Goal: Complete application form: Complete application form

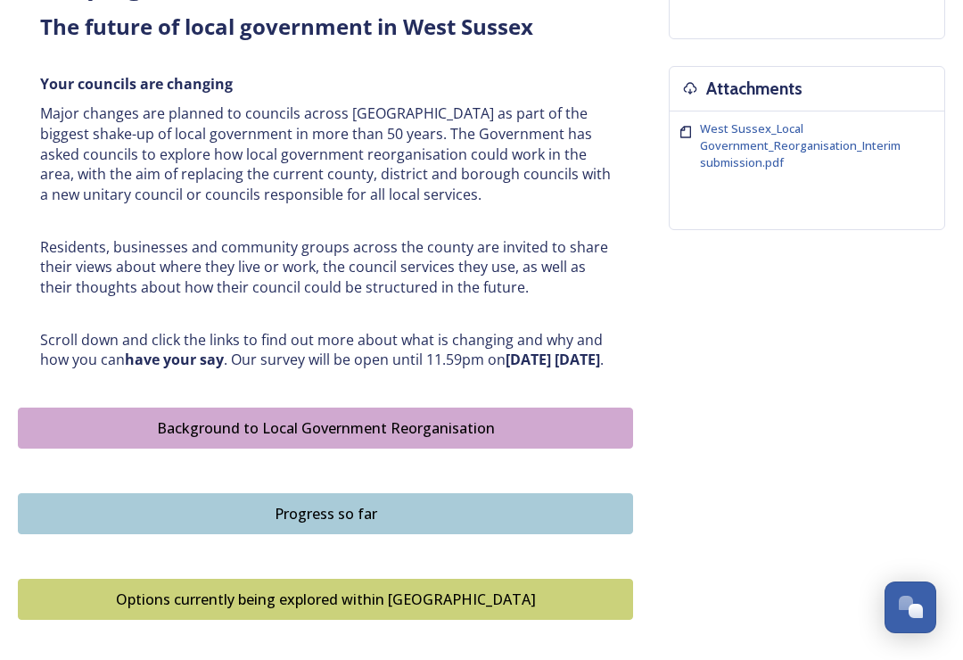
scroll to position [653, 0]
click at [270, 440] on div "Background to Local Government Reorganisation" at bounding box center [326, 428] width 596 height 21
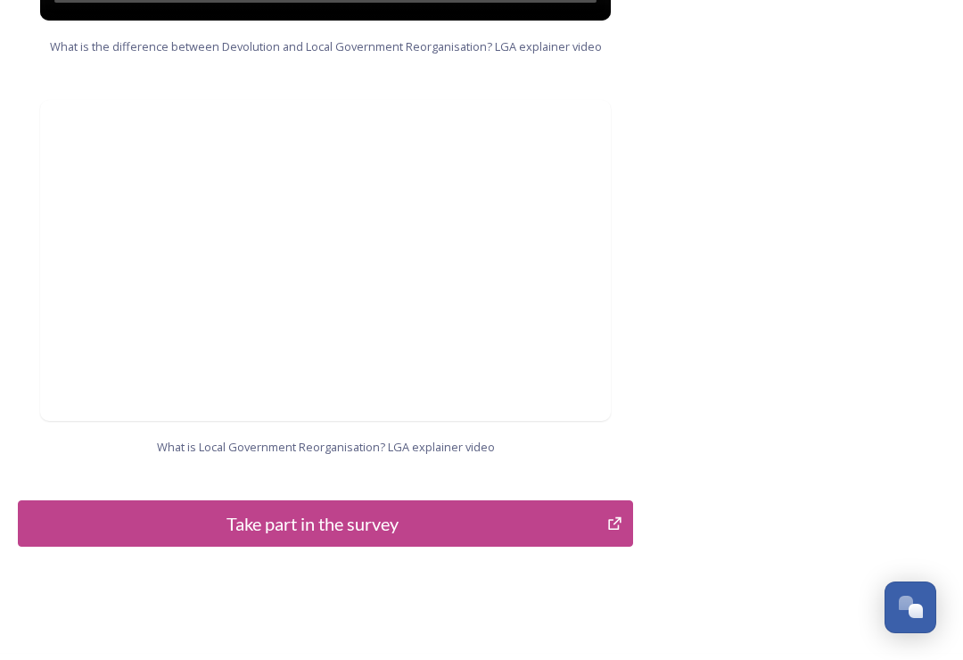
scroll to position [1892, 0]
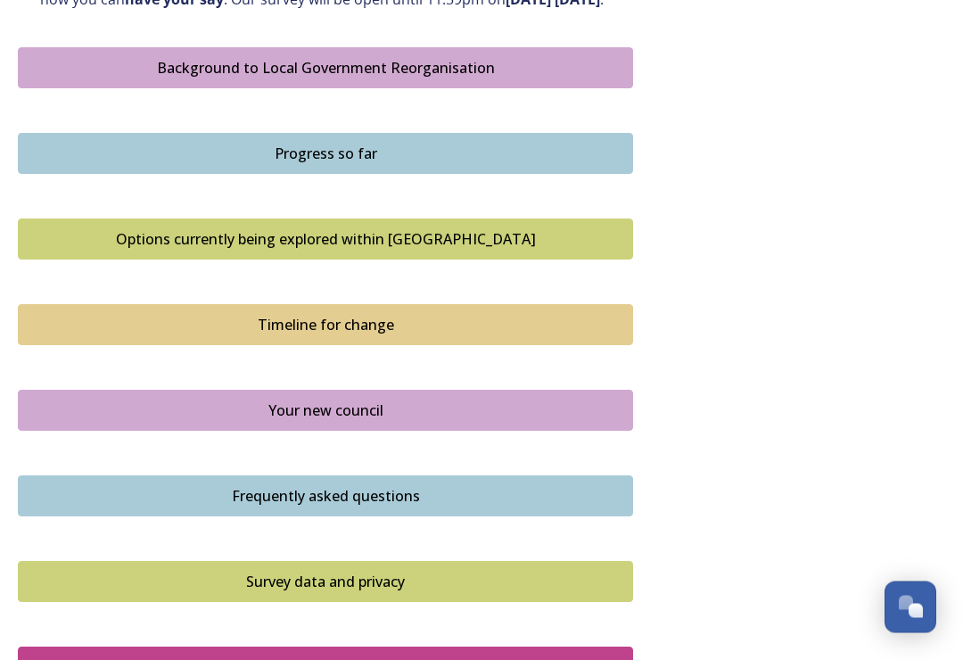
scroll to position [1013, 0]
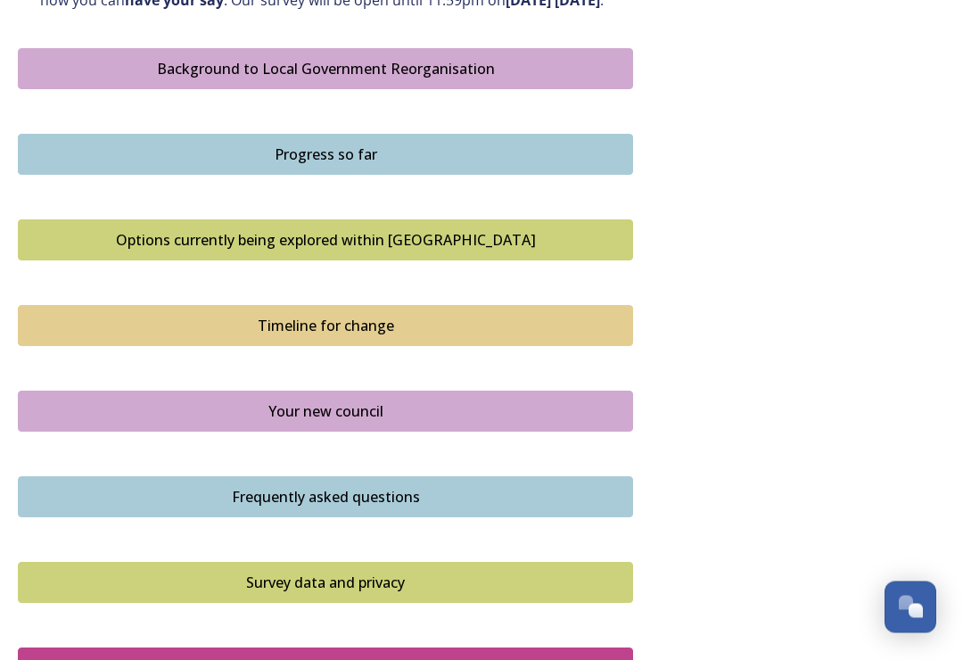
click at [301, 160] on div "Progress so far" at bounding box center [326, 155] width 596 height 21
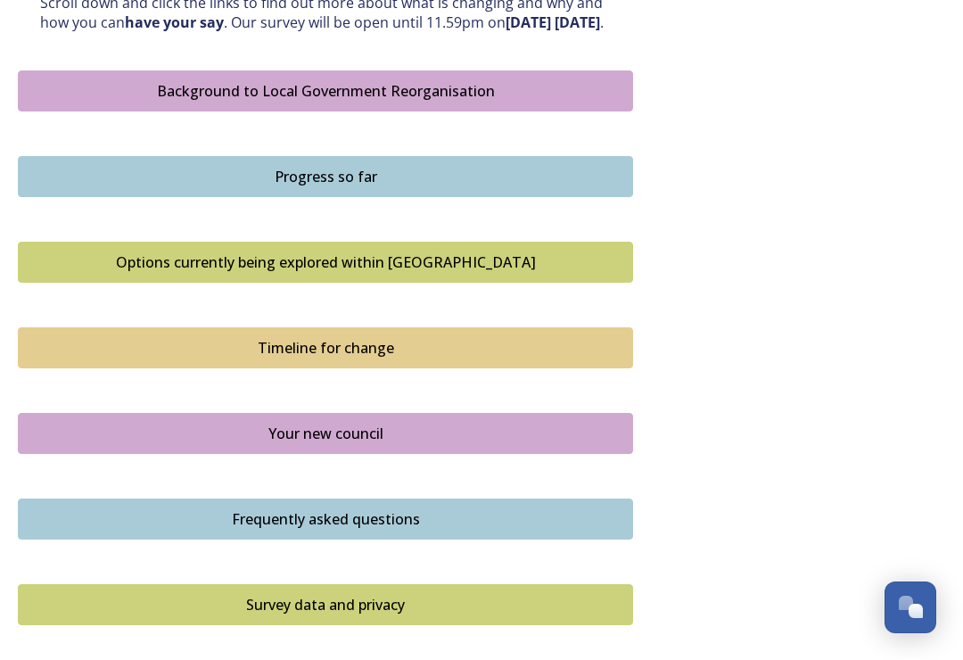
scroll to position [990, 0]
click at [247, 260] on div "Options currently being explored within West Sussex" at bounding box center [326, 262] width 596 height 21
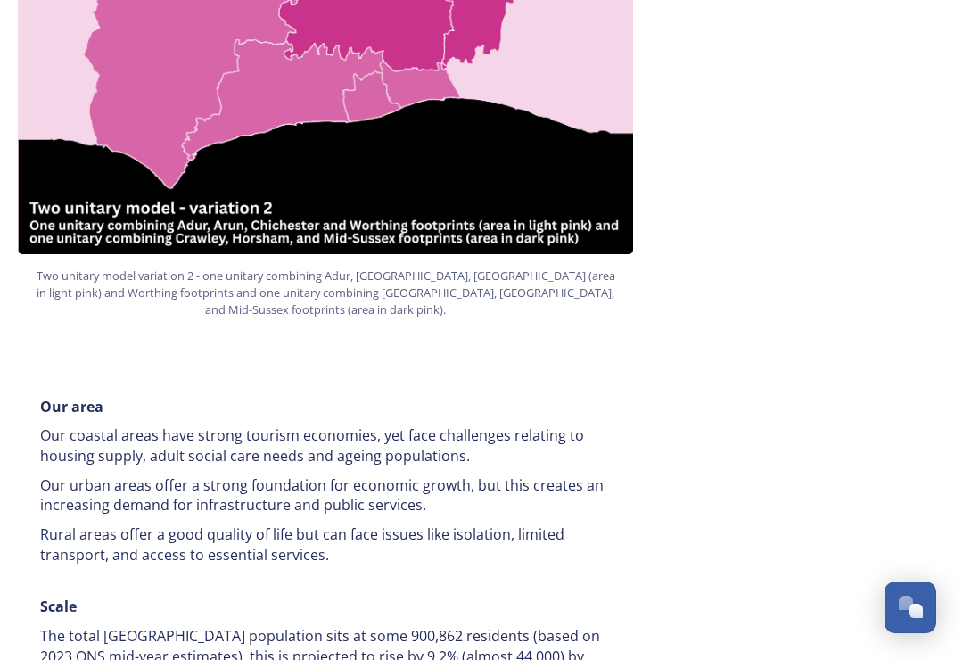
scroll to position [2258, 0]
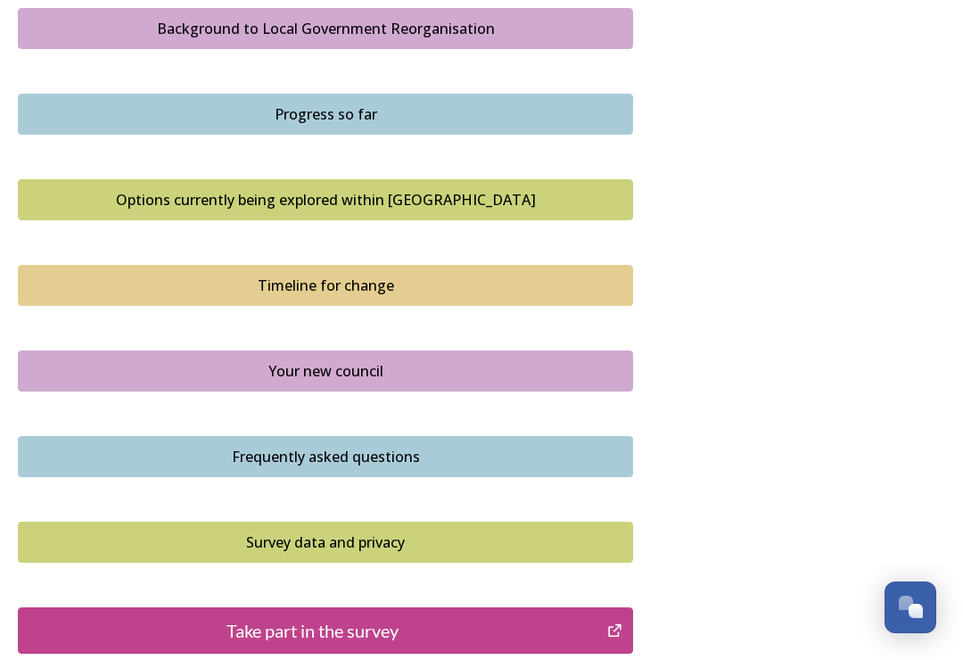
scroll to position [1052, 0]
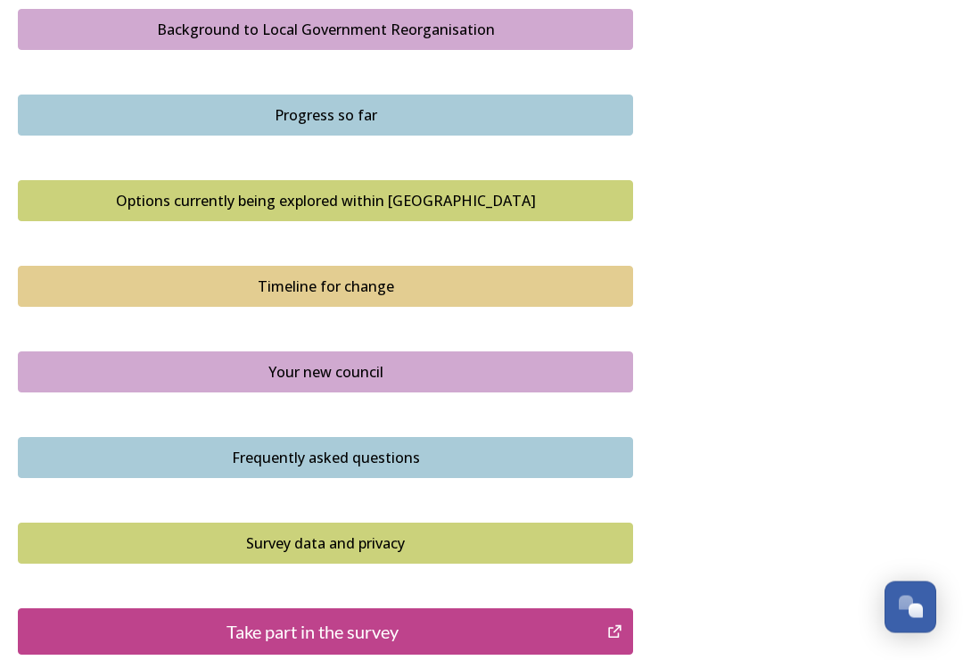
click at [283, 295] on div "Timeline for change" at bounding box center [326, 287] width 596 height 21
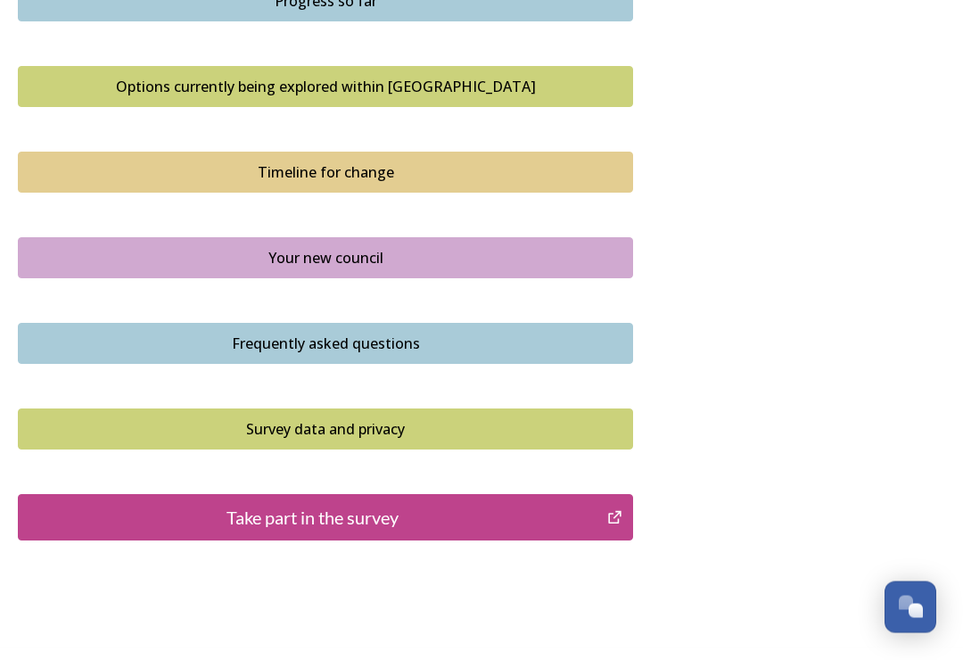
scroll to position [1164, 0]
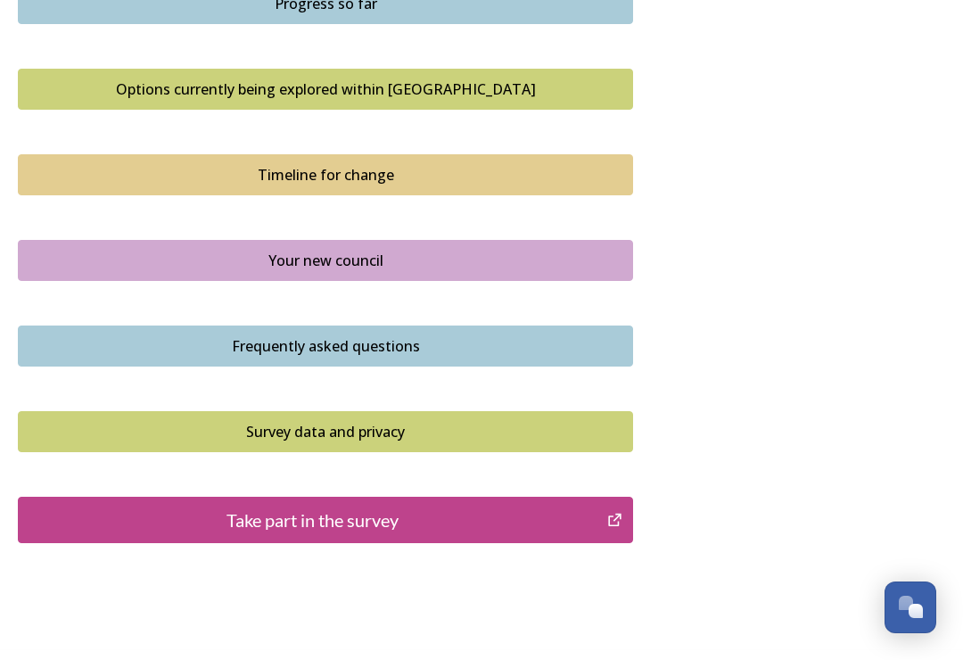
click at [306, 256] on div "Your new council" at bounding box center [326, 260] width 596 height 21
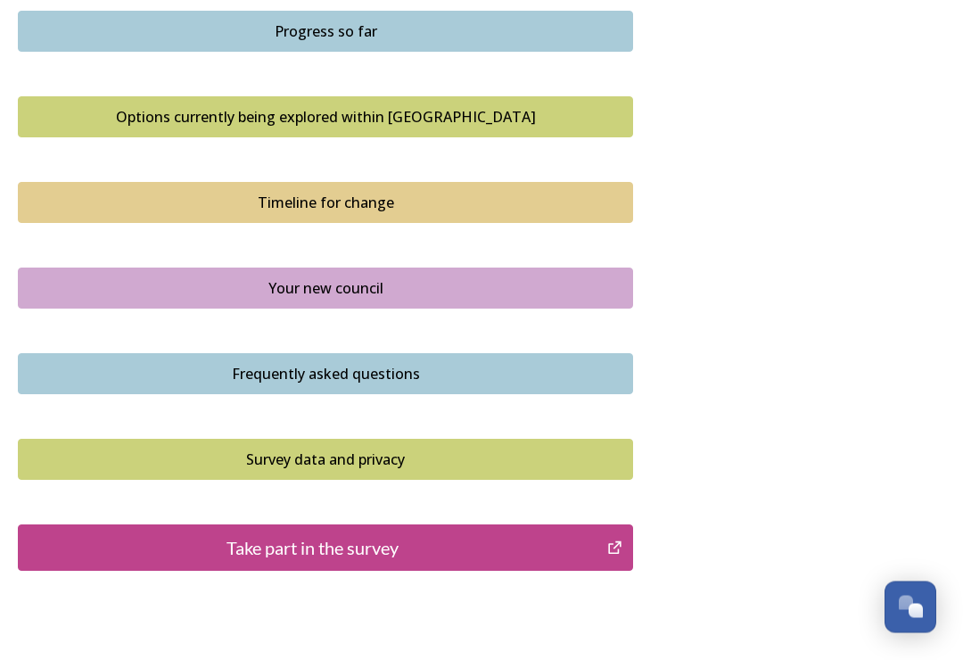
scroll to position [1142, 0]
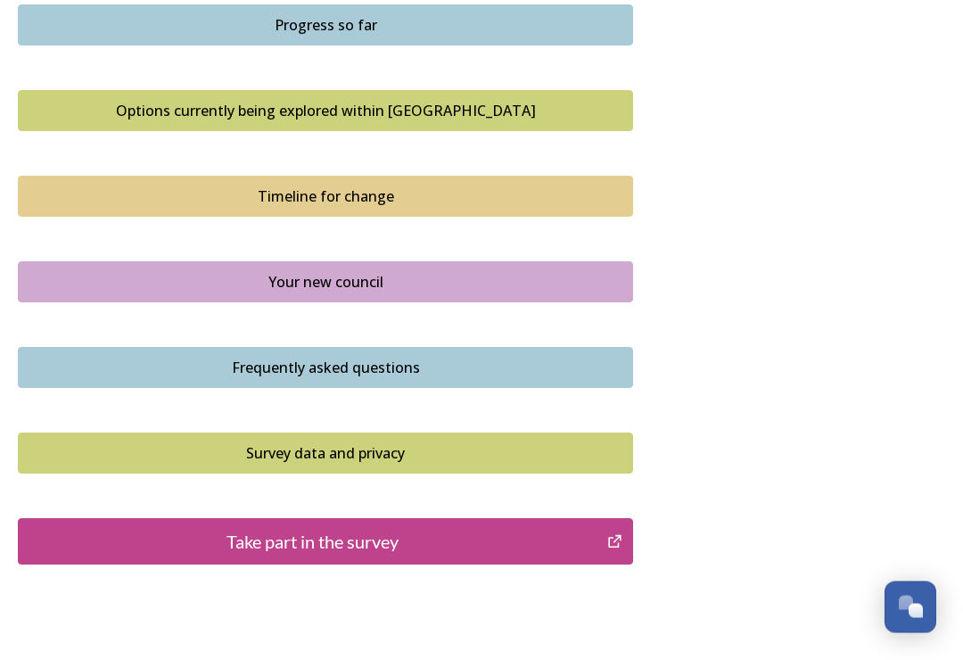
click at [260, 375] on div "Frequently asked questions" at bounding box center [326, 368] width 596 height 21
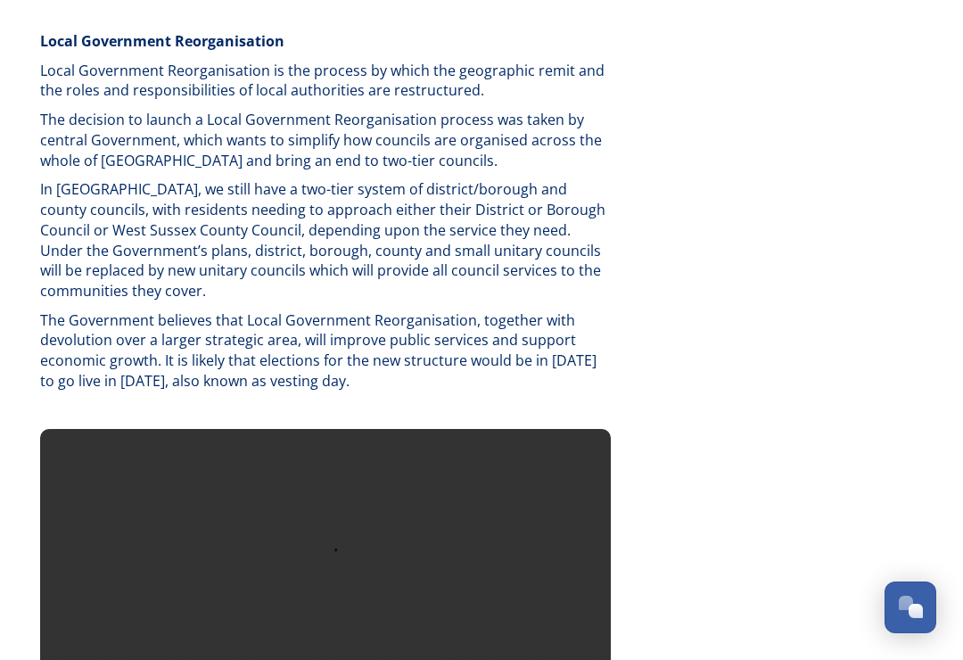
scroll to position [886, 0]
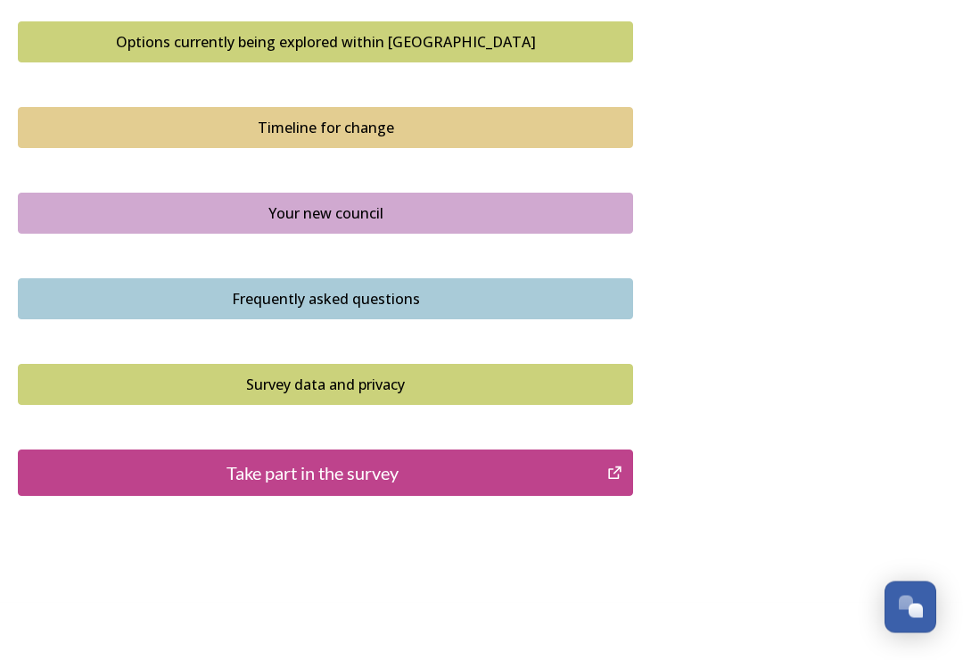
scroll to position [1219, 0]
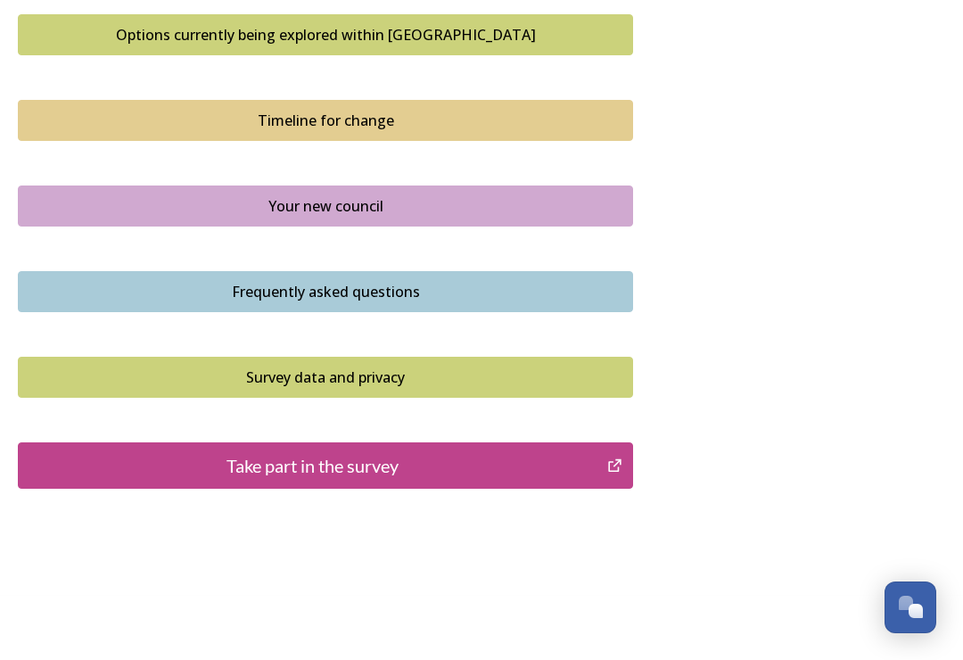
click at [240, 379] on div "Survey data and privacy" at bounding box center [326, 377] width 596 height 21
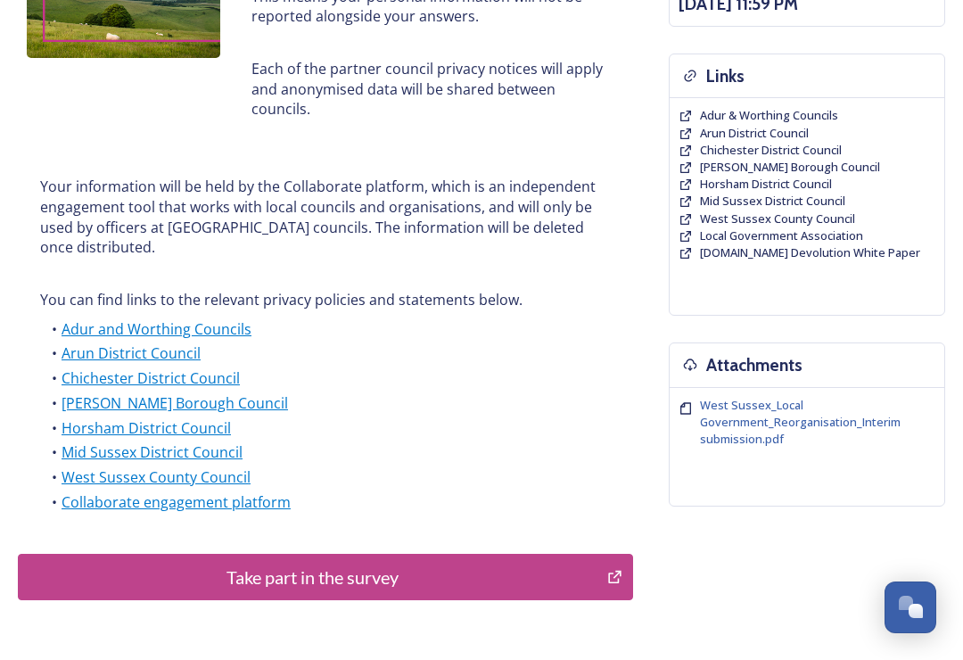
scroll to position [468, 0]
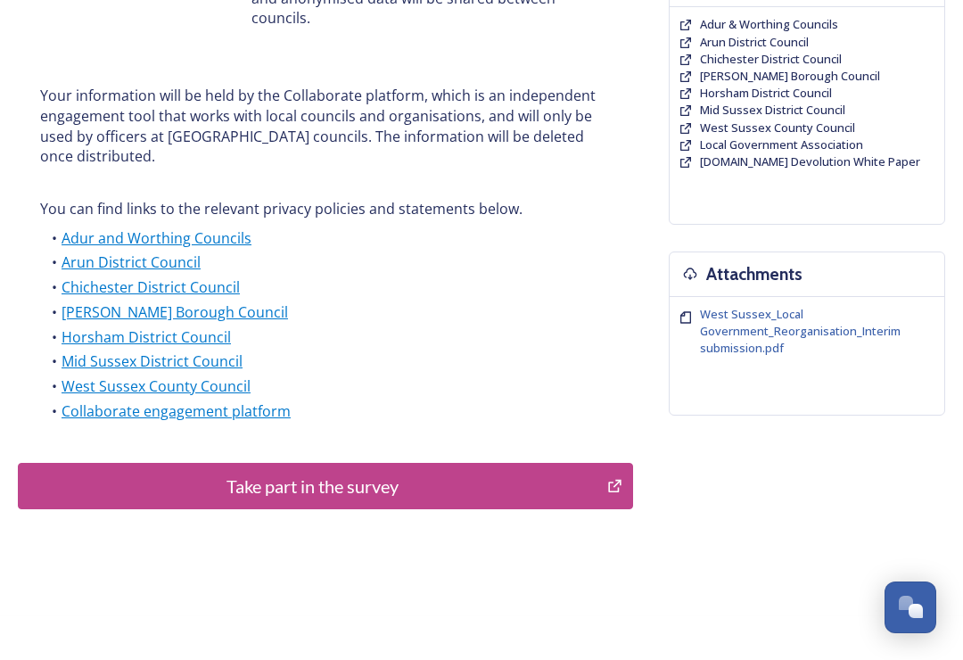
click at [316, 473] on div "Take part in the survey" at bounding box center [313, 486] width 570 height 27
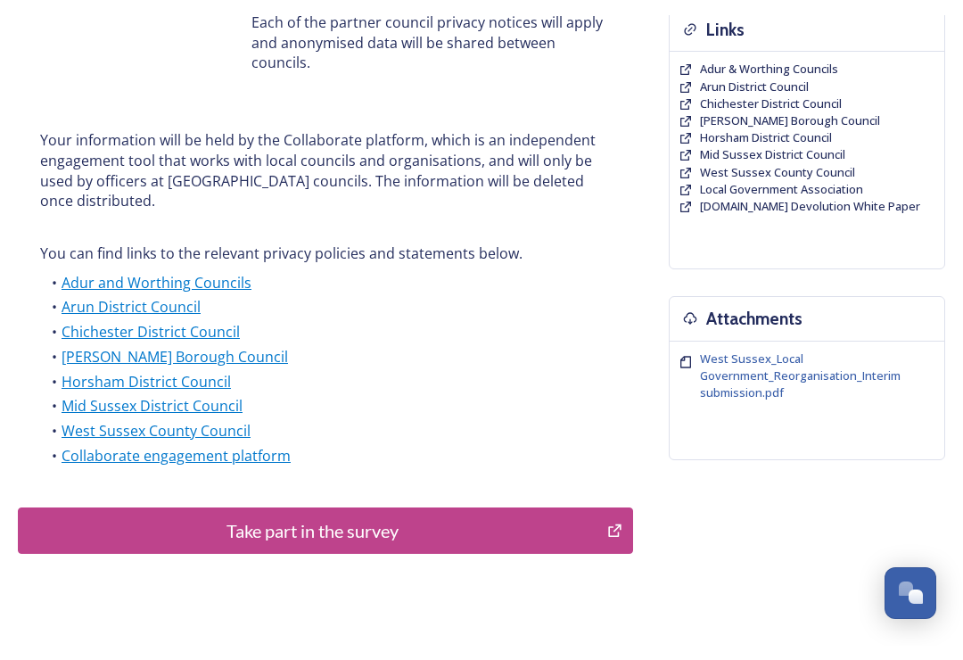
scroll to position [467, 0]
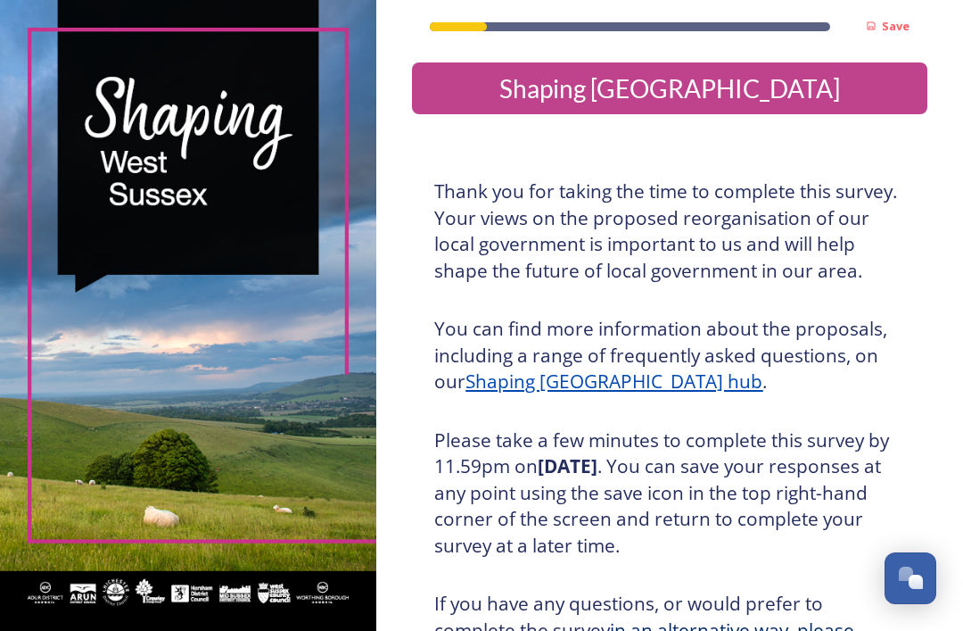
click at [630, 94] on div "Shaping [GEOGRAPHIC_DATA]" at bounding box center [669, 88] width 501 height 37
click at [903, 576] on div "Open Chat" at bounding box center [906, 573] width 14 height 14
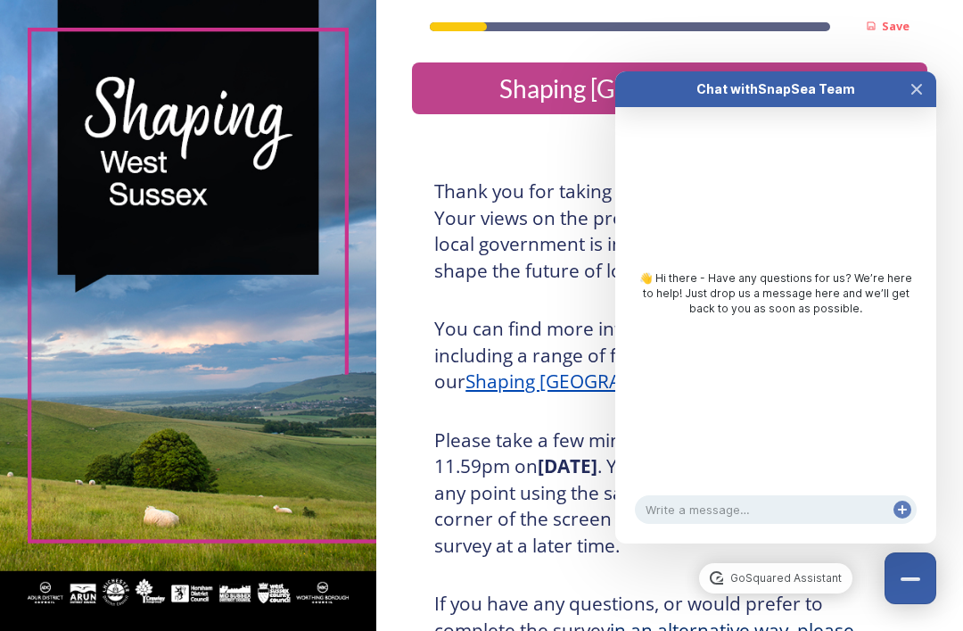
click at [917, 82] on icon "Close Chat" at bounding box center [917, 89] width 14 height 14
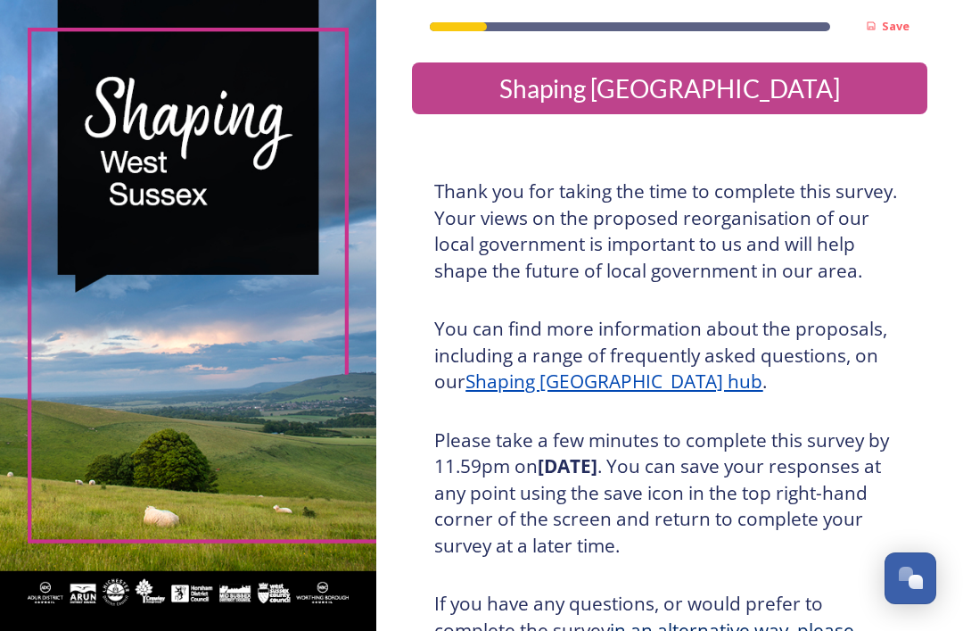
click at [892, 29] on strong "Save" at bounding box center [896, 26] width 28 height 16
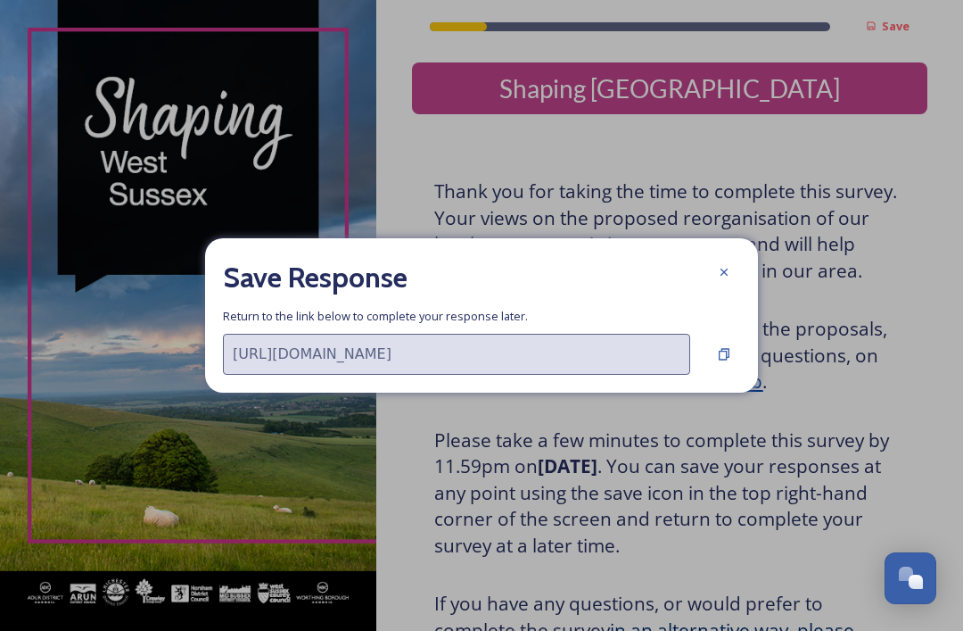
type input "[URL][DOMAIN_NAME]"
click at [722, 279] on icon at bounding box center [724, 272] width 14 height 14
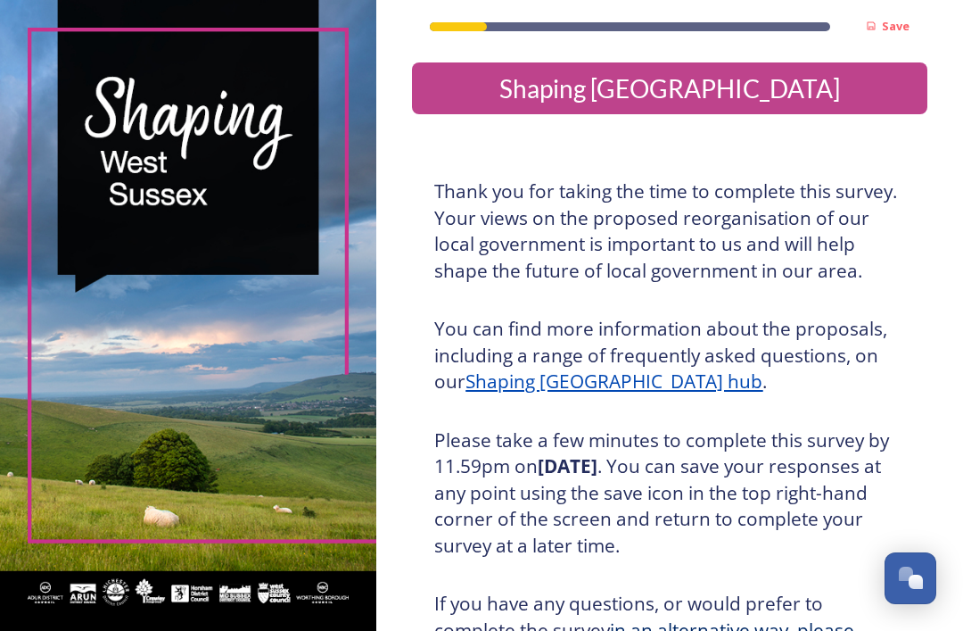
click at [540, 371] on u "Shaping [GEOGRAPHIC_DATA] hub" at bounding box center [614, 380] width 297 height 25
click at [172, 212] on img at bounding box center [188, 315] width 376 height 631
click at [213, 351] on img at bounding box center [188, 315] width 376 height 631
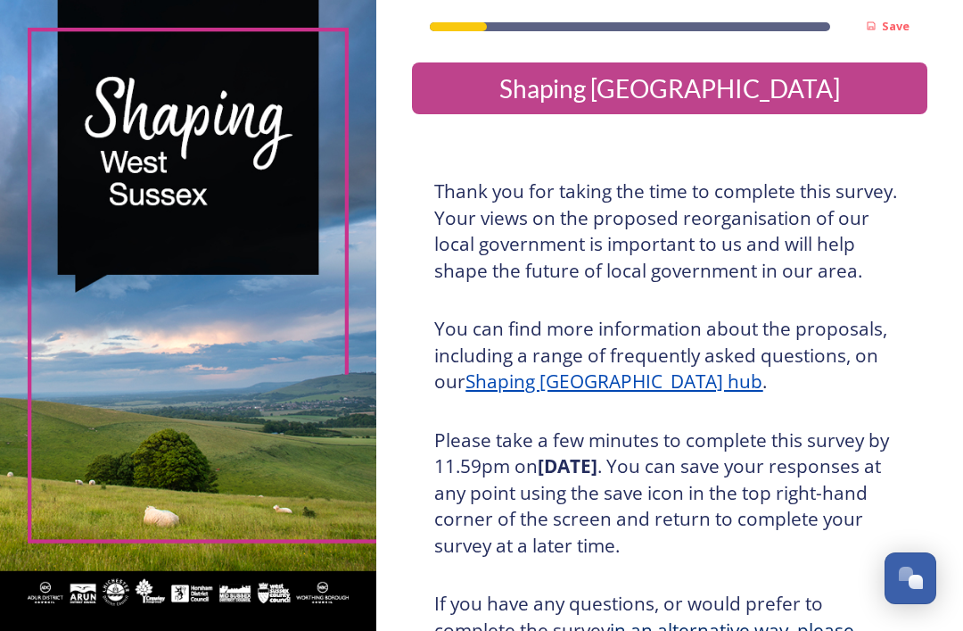
click at [633, 94] on div "Shaping [GEOGRAPHIC_DATA]" at bounding box center [669, 88] width 501 height 37
click at [597, 88] on div "Shaping [GEOGRAPHIC_DATA]" at bounding box center [669, 88] width 501 height 37
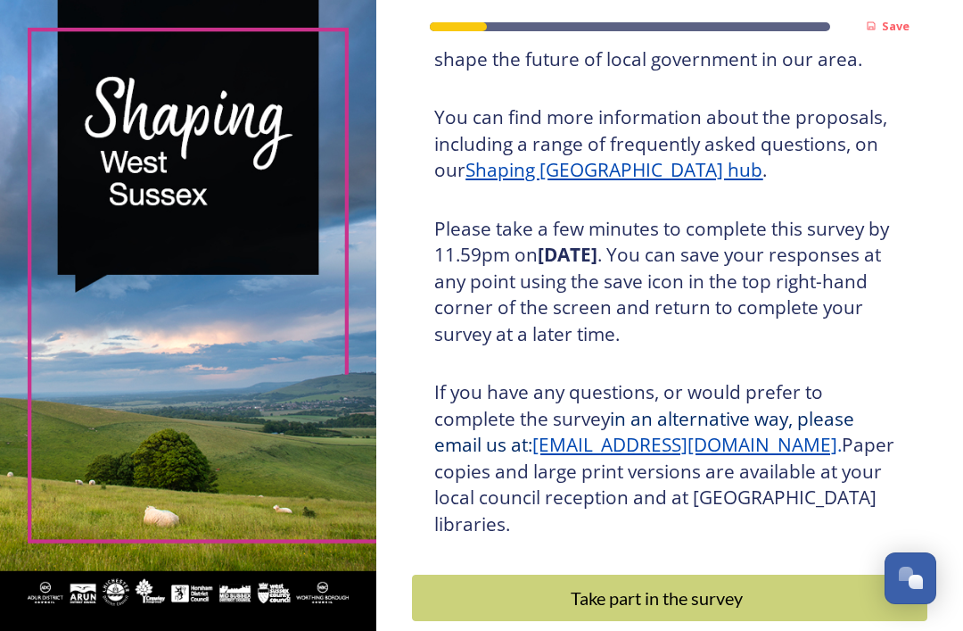
scroll to position [211, 0]
click at [618, 585] on div "Take part in the survey" at bounding box center [657, 598] width 470 height 27
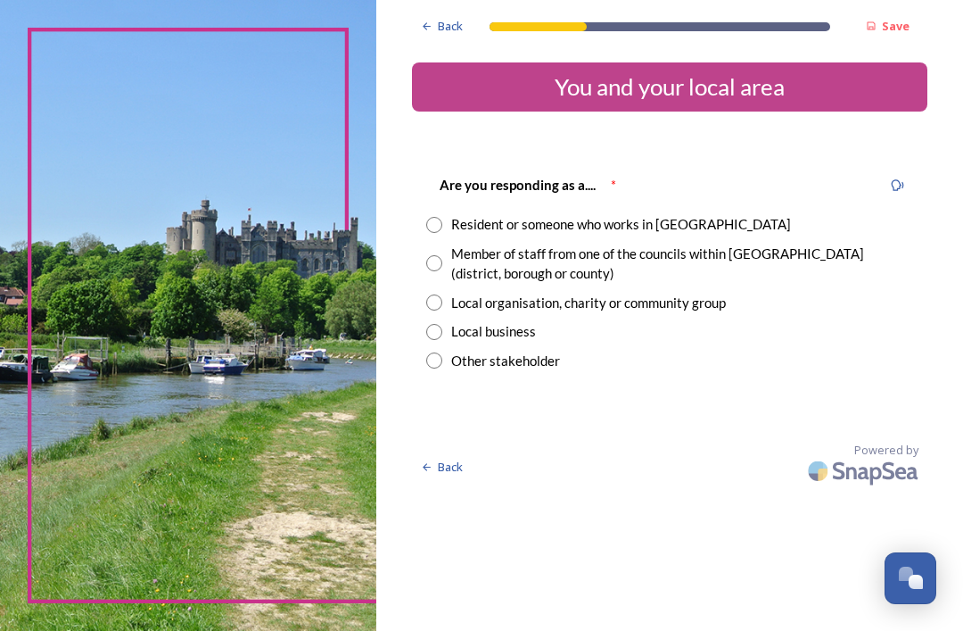
click at [442, 219] on input "radio" at bounding box center [434, 225] width 16 height 16
radio input "true"
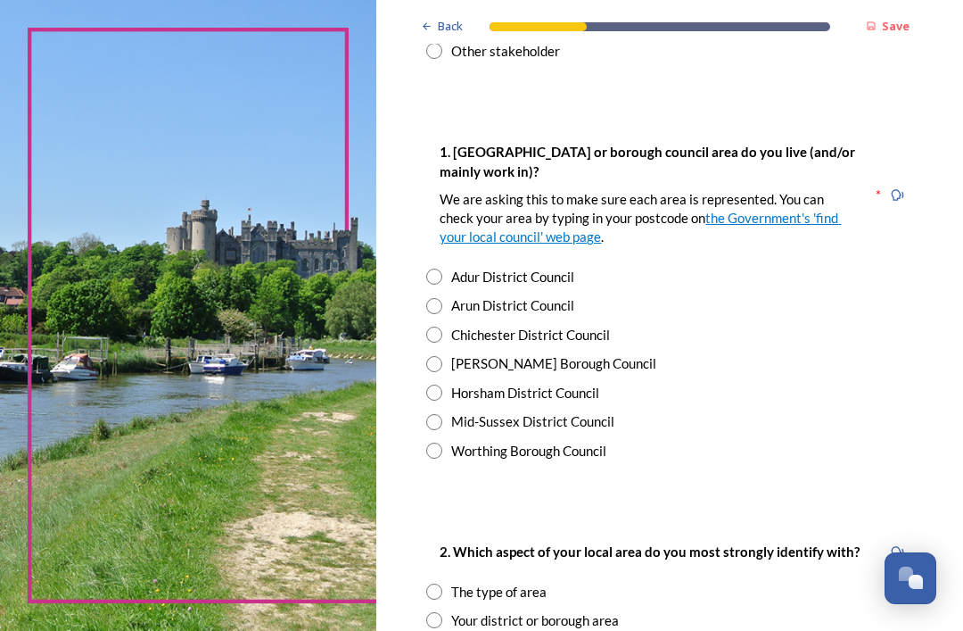
scroll to position [310, 0]
click at [442, 356] on input "radio" at bounding box center [434, 364] width 16 height 16
radio input "true"
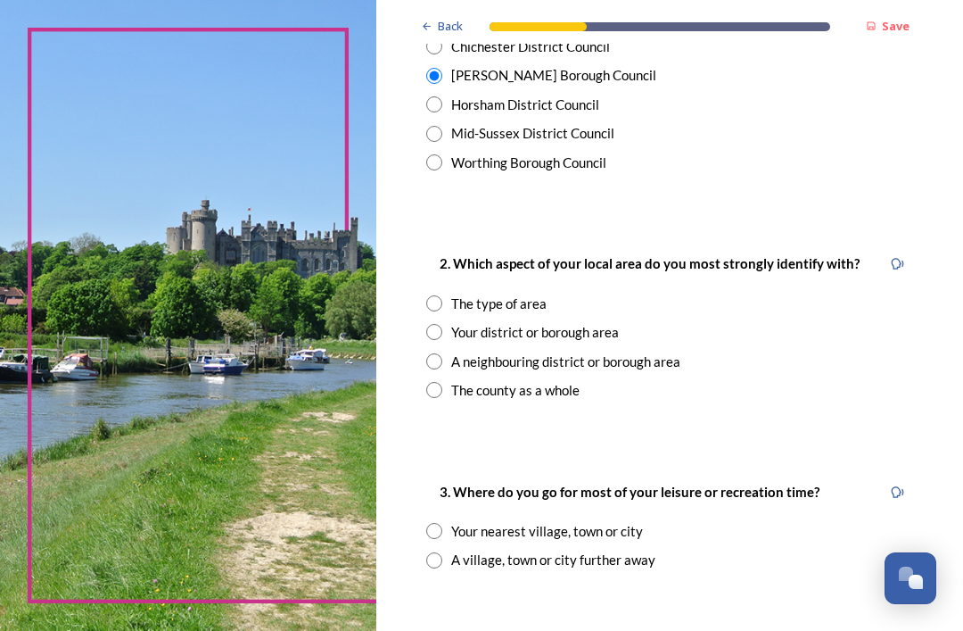
scroll to position [599, 0]
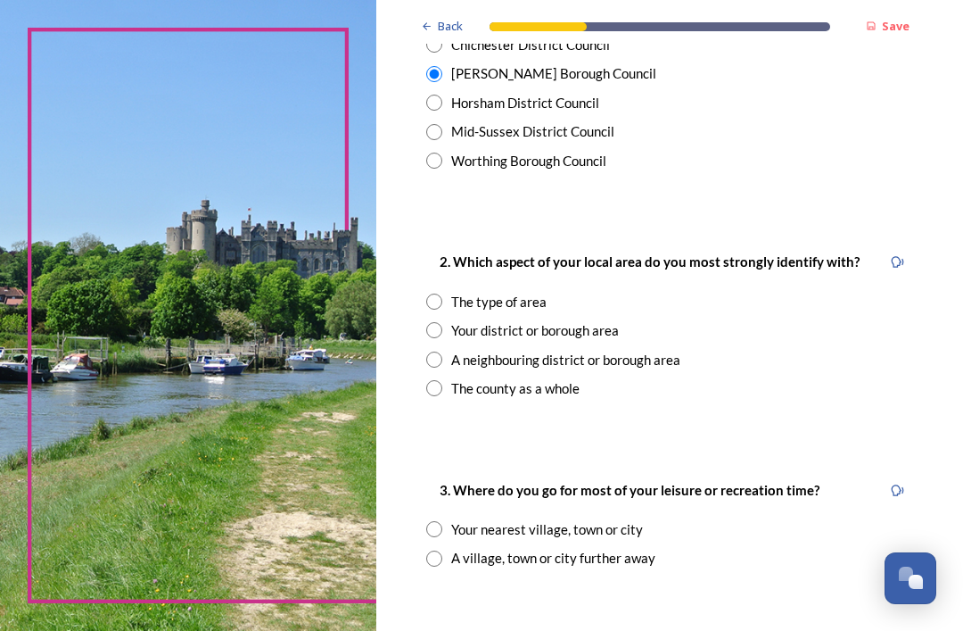
click at [435, 351] on input "radio" at bounding box center [434, 359] width 16 height 16
radio input "true"
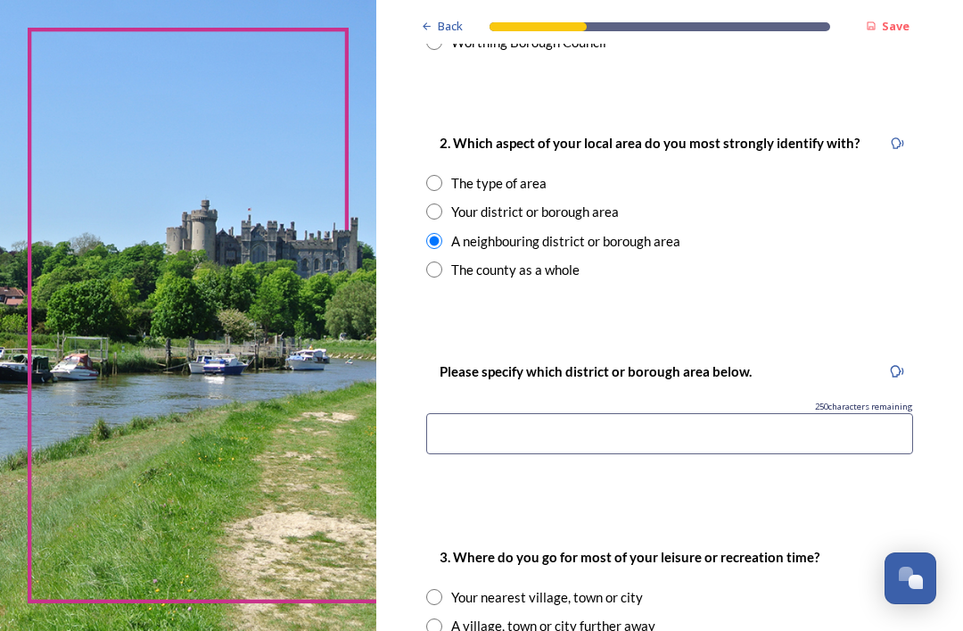
scroll to position [720, 0]
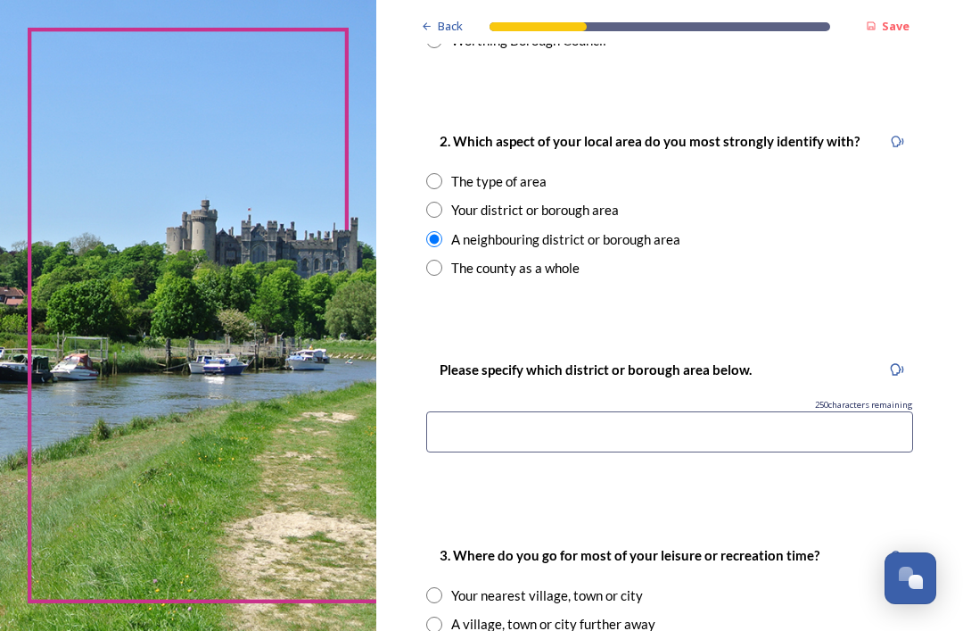
click at [454, 424] on input at bounding box center [669, 431] width 487 height 41
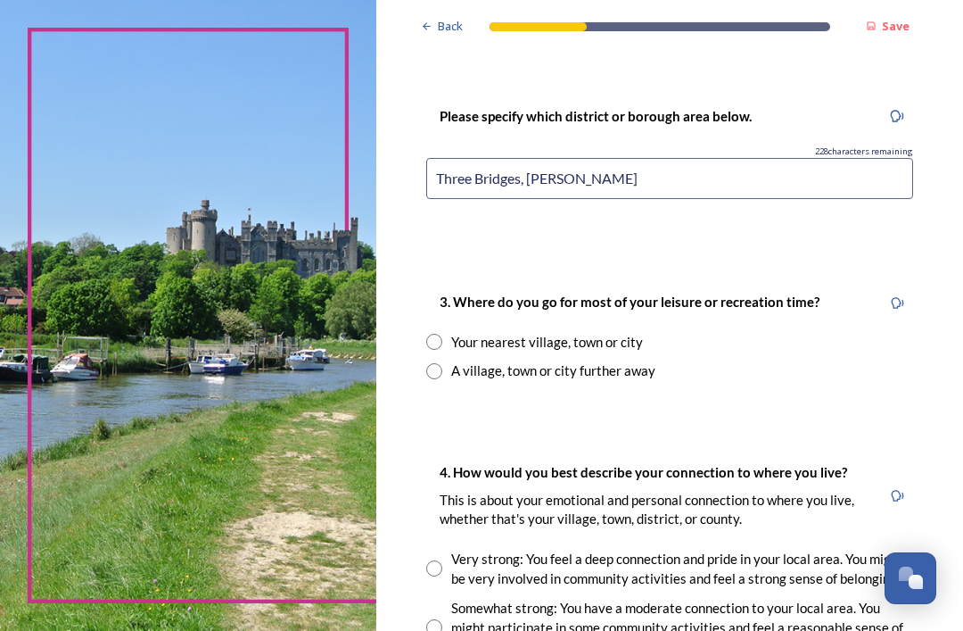
scroll to position [973, 0]
type input "Three Bridges, [PERSON_NAME]"
click at [442, 334] on input "radio" at bounding box center [434, 342] width 16 height 16
radio input "true"
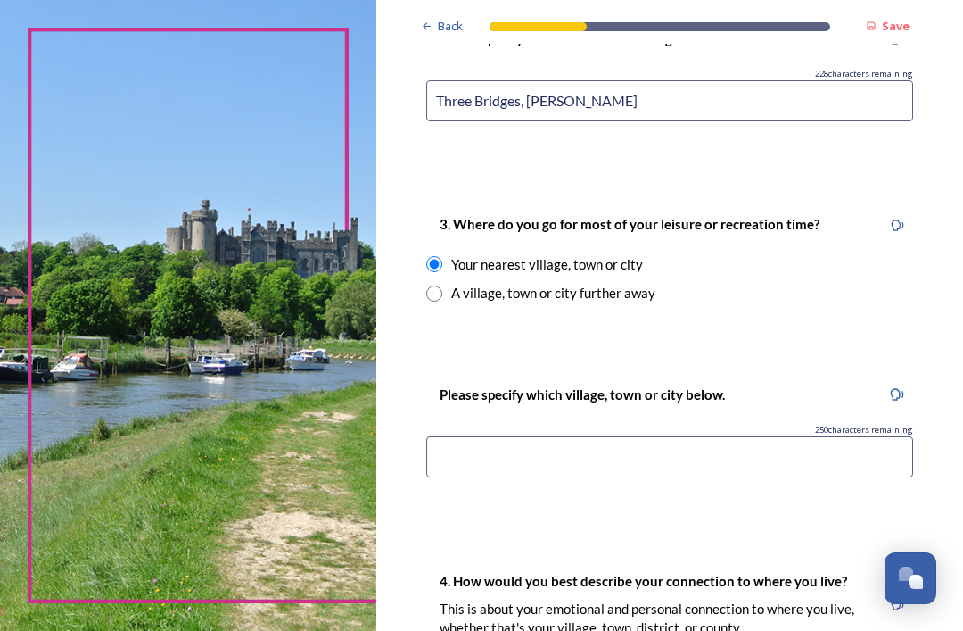
scroll to position [1051, 0]
click at [451, 436] on input at bounding box center [669, 456] width 487 height 41
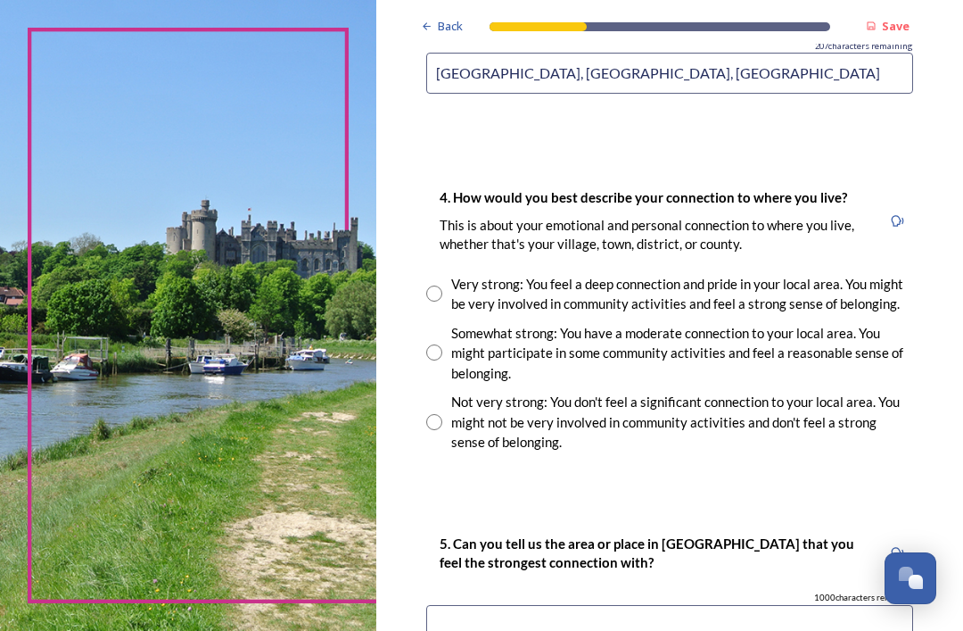
scroll to position [1432, 0]
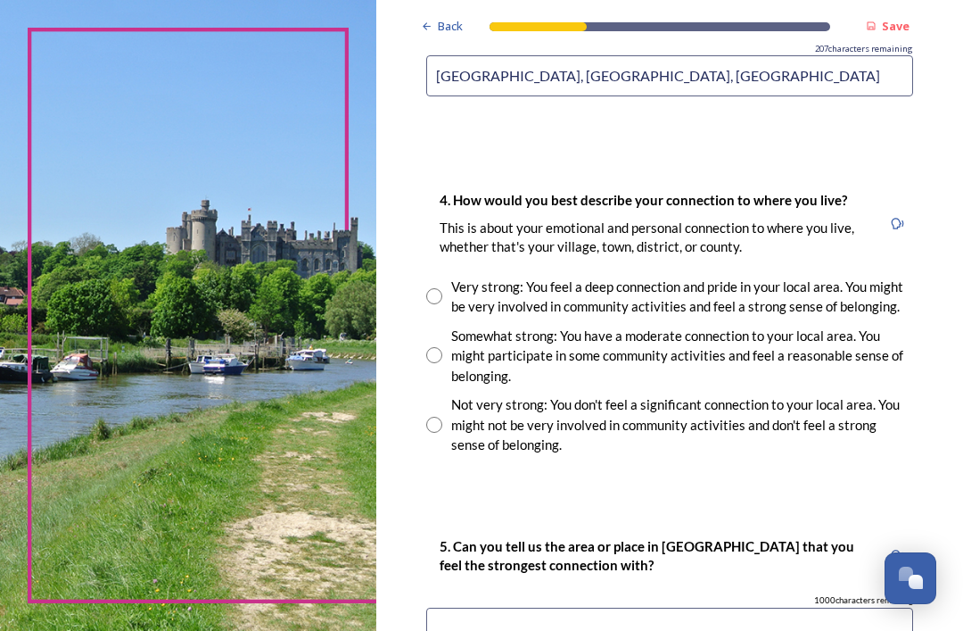
type input "[GEOGRAPHIC_DATA], [GEOGRAPHIC_DATA], [GEOGRAPHIC_DATA]"
click at [442, 417] on input "radio" at bounding box center [434, 425] width 16 height 16
radio input "true"
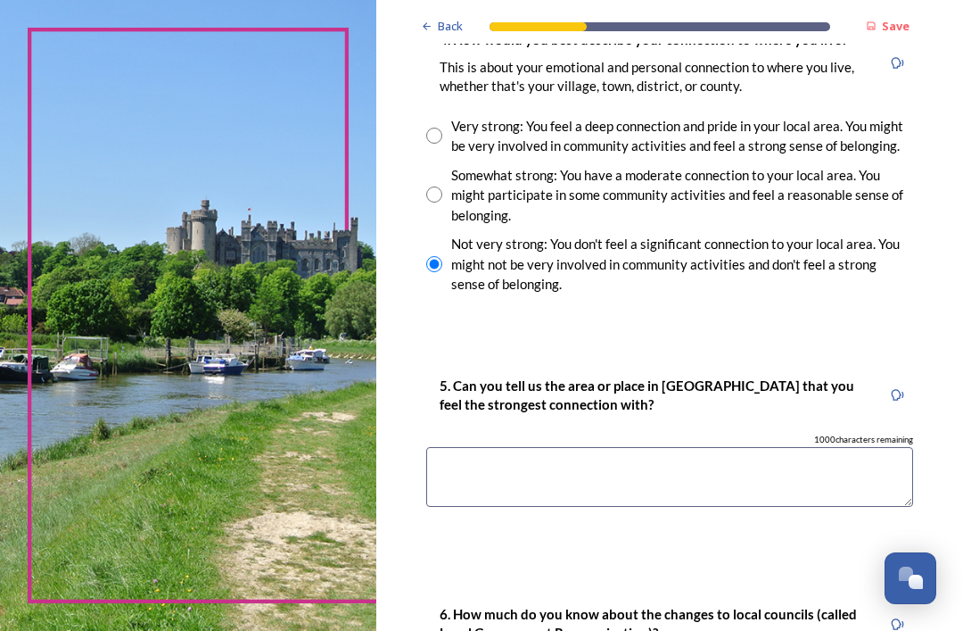
scroll to position [1592, 0]
click at [459, 447] on textarea at bounding box center [669, 477] width 487 height 60
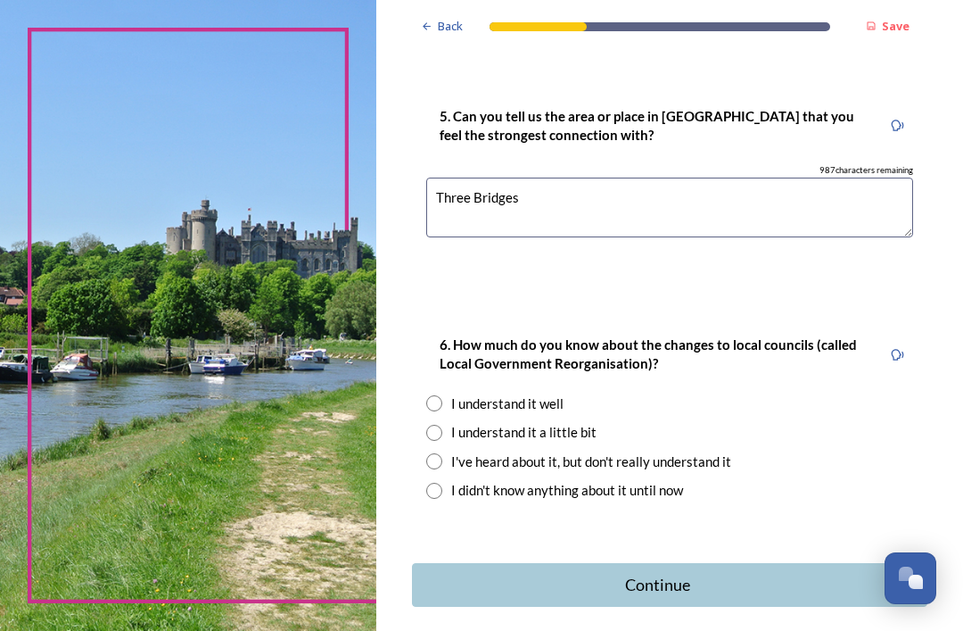
scroll to position [1861, 0]
type textarea "Three Bridges"
click at [442, 426] on input "radio" at bounding box center [434, 434] width 16 height 16
radio input "true"
click at [626, 574] on div "Continue" at bounding box center [657, 586] width 471 height 24
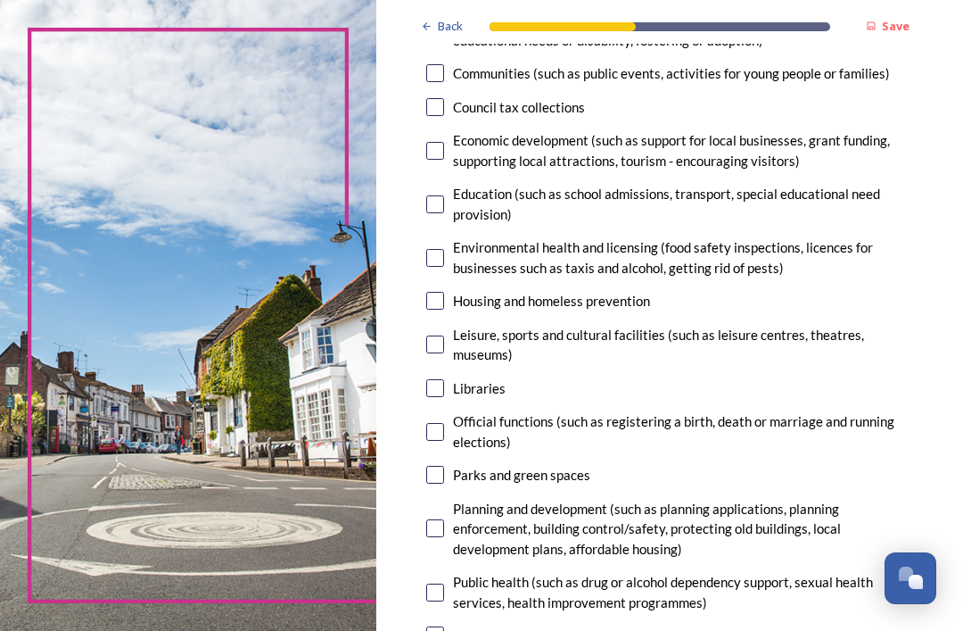
scroll to position [321, 0]
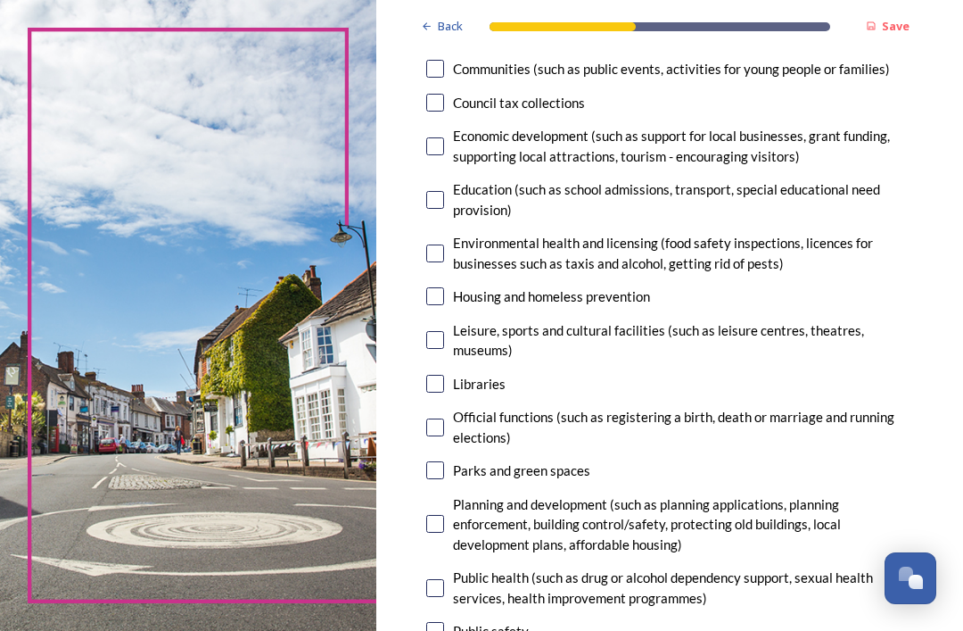
click at [444, 461] on input "checkbox" at bounding box center [435, 470] width 18 height 18
checkbox input "true"
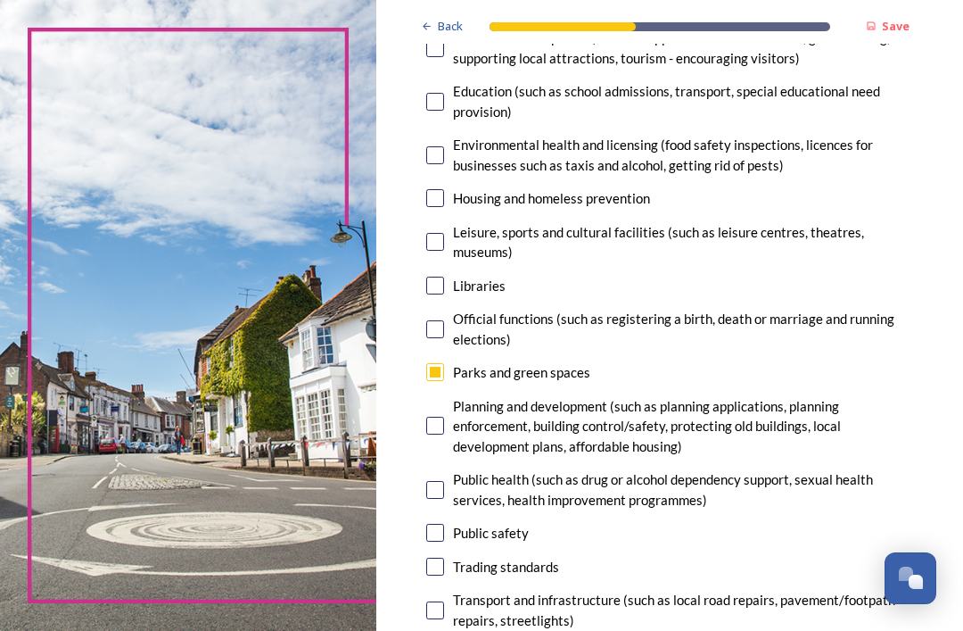
scroll to position [419, 0]
click at [444, 524] on input "checkbox" at bounding box center [435, 533] width 18 height 18
checkbox input "true"
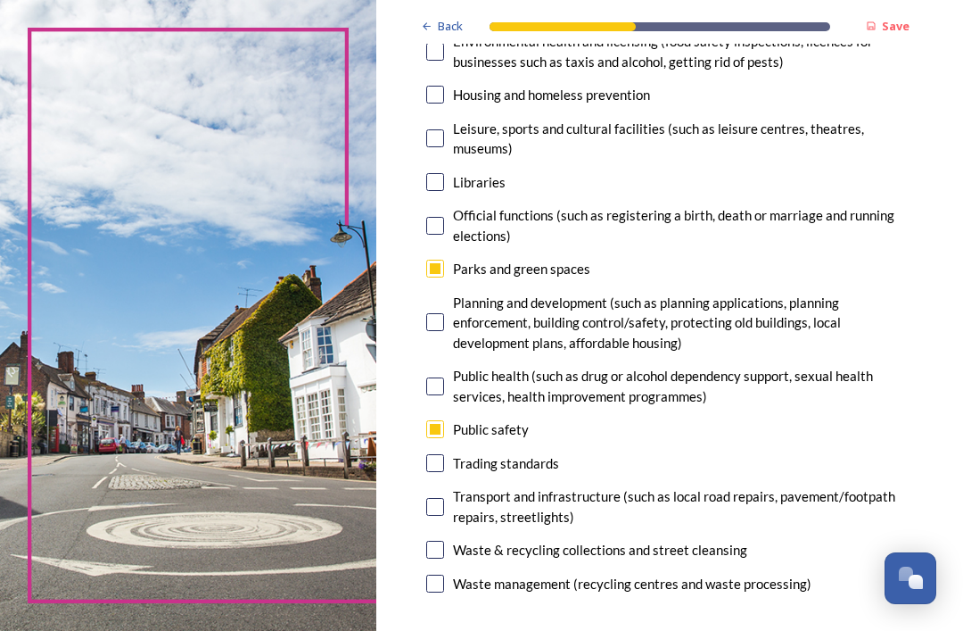
scroll to position [523, 0]
click at [444, 498] on input "checkbox" at bounding box center [435, 507] width 18 height 18
checkbox input "true"
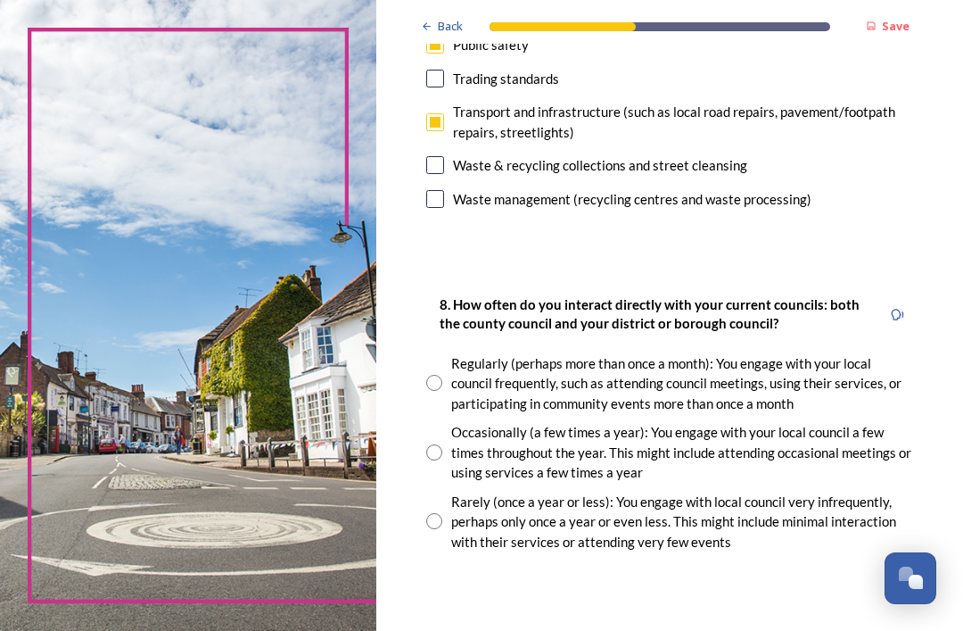
scroll to position [908, 0]
click at [442, 512] on input "radio" at bounding box center [434, 520] width 16 height 16
radio input "true"
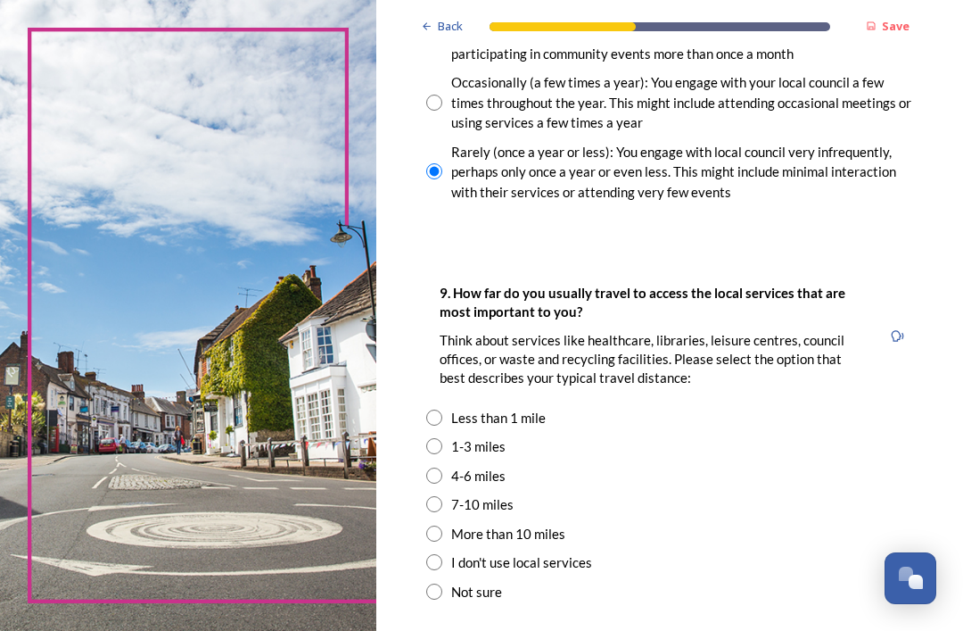
scroll to position [1279, 0]
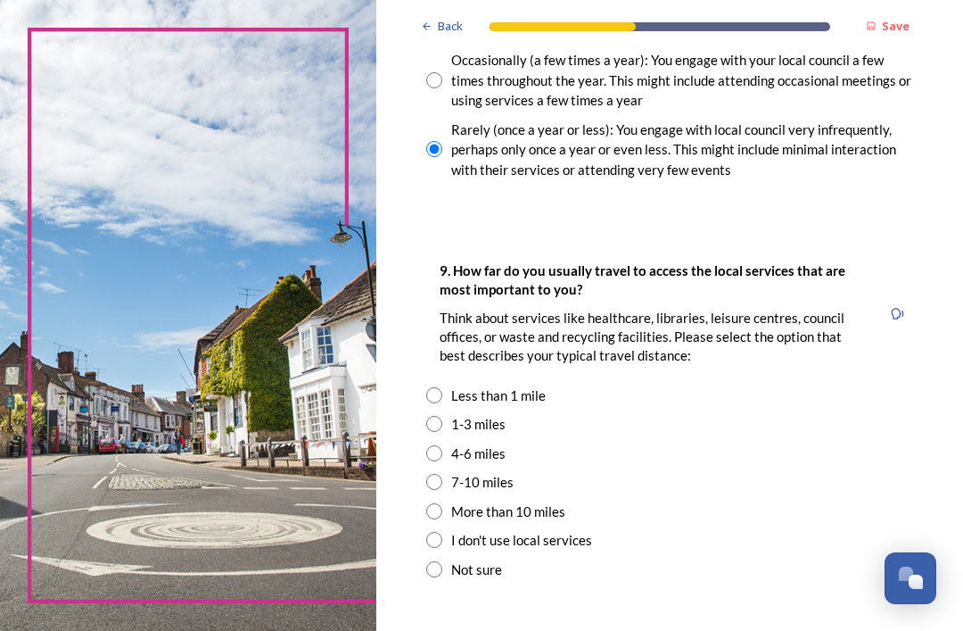
click at [442, 416] on input "radio" at bounding box center [434, 424] width 16 height 16
radio input "true"
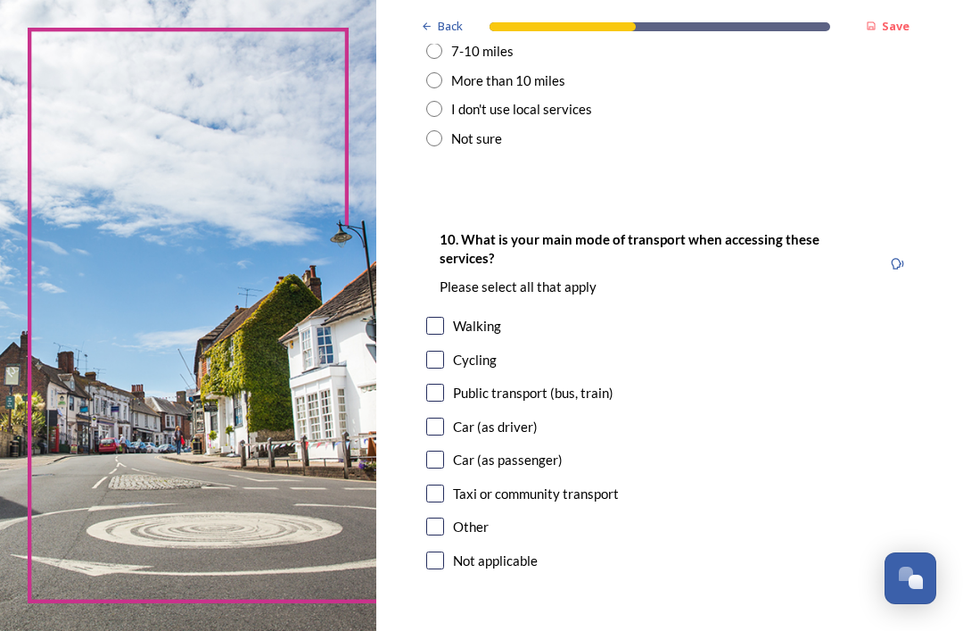
scroll to position [1710, 0]
click at [444, 417] on input "checkbox" at bounding box center [435, 426] width 18 height 18
checkbox input "true"
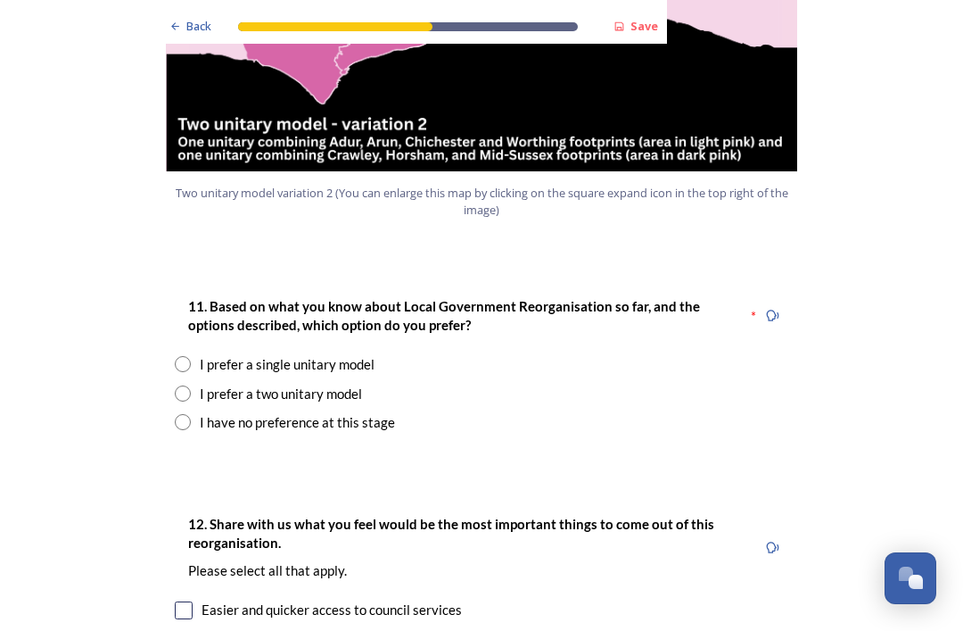
scroll to position [2201, 0]
click at [179, 385] on input "radio" at bounding box center [183, 393] width 16 height 16
radio input "true"
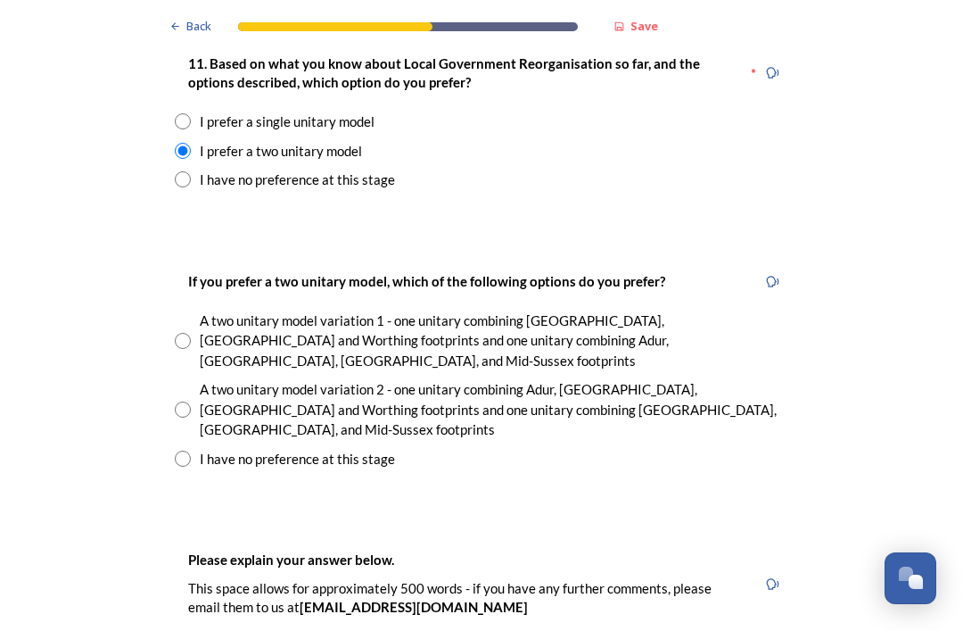
scroll to position [2443, 0]
click at [188, 379] on div "A two unitary model variation 2 - one unitary combining Adur, [GEOGRAPHIC_DATA]…" at bounding box center [482, 409] width 614 height 61
radio input "true"
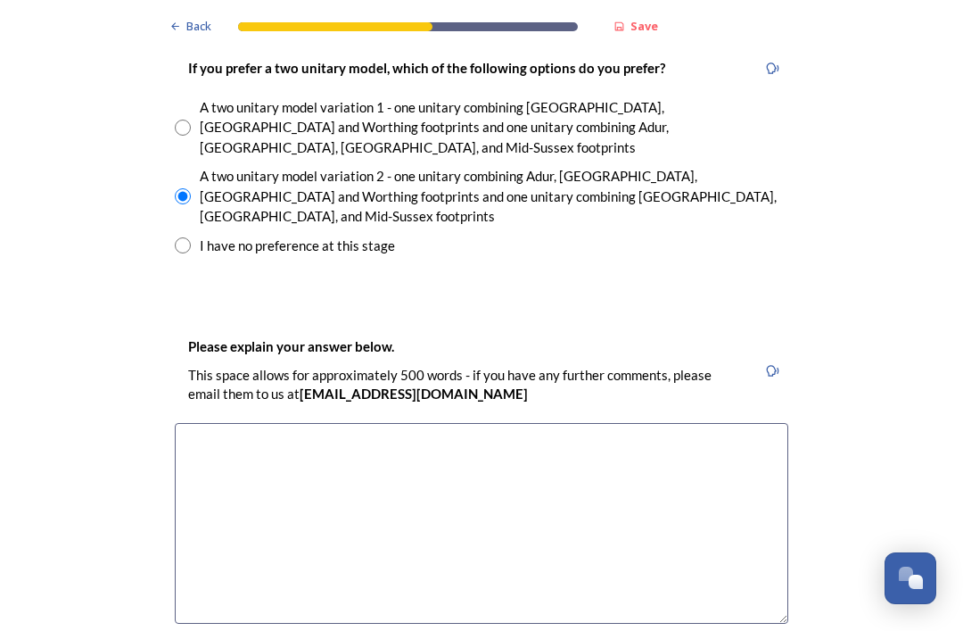
scroll to position [2658, 0]
click at [204, 422] on textarea at bounding box center [482, 522] width 614 height 201
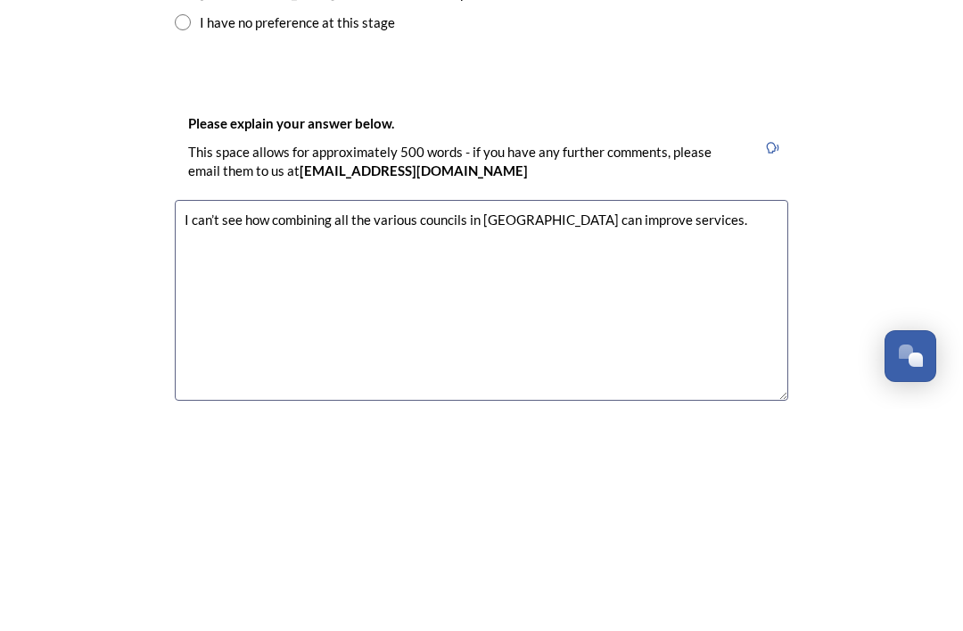
click at [331, 422] on textarea "I can’t see how combining all the various councils in [GEOGRAPHIC_DATA] can imp…" at bounding box center [482, 522] width 614 height 201
click at [543, 422] on textarea "I can’t see how joining all the various councils in [GEOGRAPHIC_DATA] can impro…" at bounding box center [482, 522] width 614 height 201
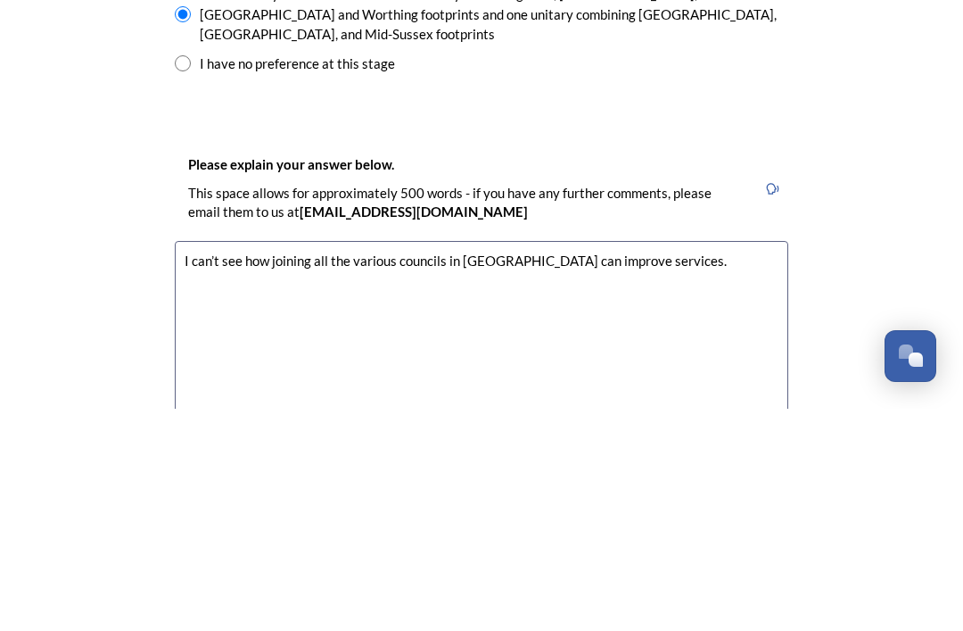
scroll to position [2616, 0]
click at [534, 463] on textarea "I can’t see how joining all the various councils in [GEOGRAPHIC_DATA] can impro…" at bounding box center [482, 563] width 614 height 201
click at [251, 463] on textarea "I can’t see how joining all the various councils in [GEOGRAPHIC_DATA] in to one…" at bounding box center [482, 563] width 614 height 201
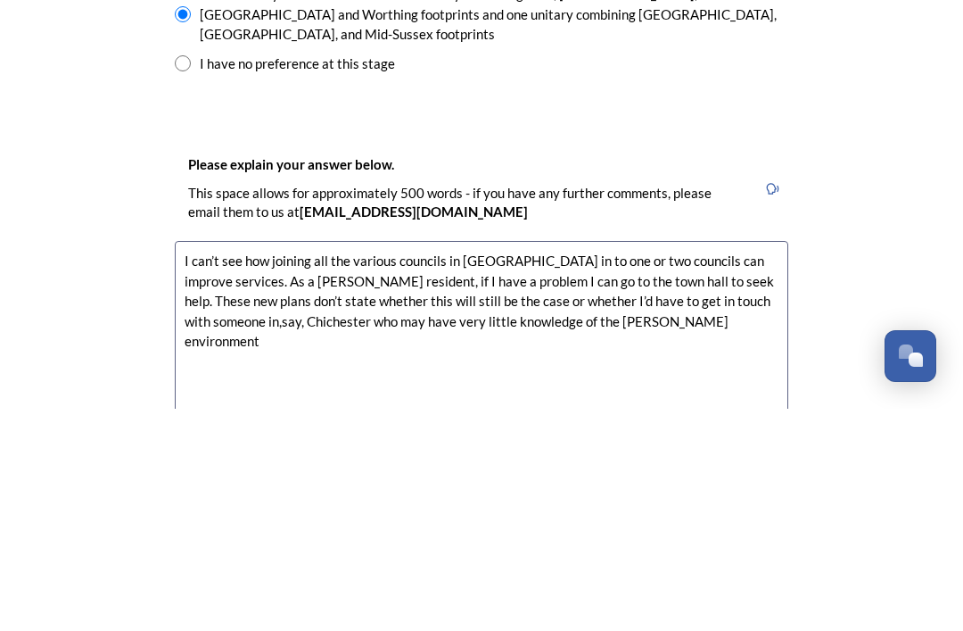
click at [199, 463] on textarea "I can’t see how joining all the various councils in [GEOGRAPHIC_DATA] in to one…" at bounding box center [482, 563] width 614 height 201
click at [657, 463] on textarea "I can’t see how joining all the various councils in [GEOGRAPHIC_DATA] in to one…" at bounding box center [482, 563] width 614 height 201
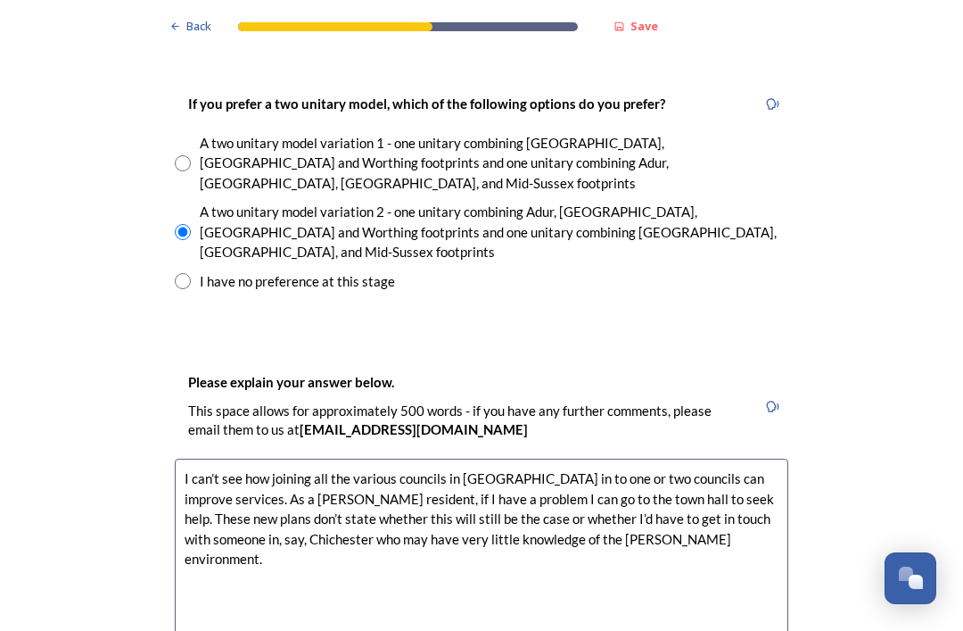
scroll to position [2621, 0]
click at [657, 459] on textarea "I can’t see how joining all the various councils in [GEOGRAPHIC_DATA] in to one…" at bounding box center [482, 559] width 614 height 201
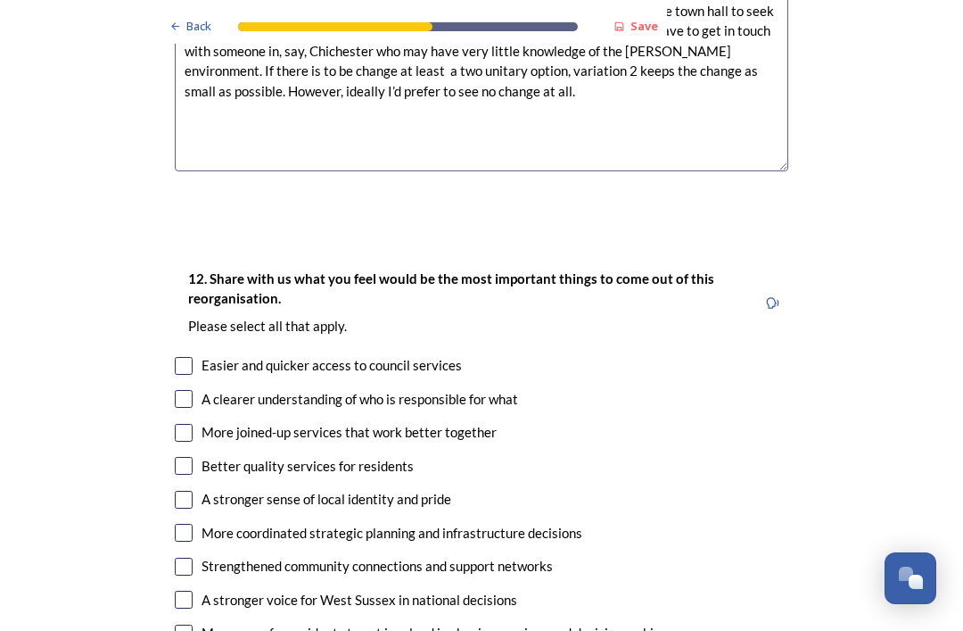
scroll to position [3109, 0]
type textarea "I can’t see how joining all the various councils in [GEOGRAPHIC_DATA] in to one…"
click at [189, 457] on input "checkbox" at bounding box center [184, 466] width 18 height 18
checkbox input "true"
click at [186, 357] on input "checkbox" at bounding box center [184, 366] width 18 height 18
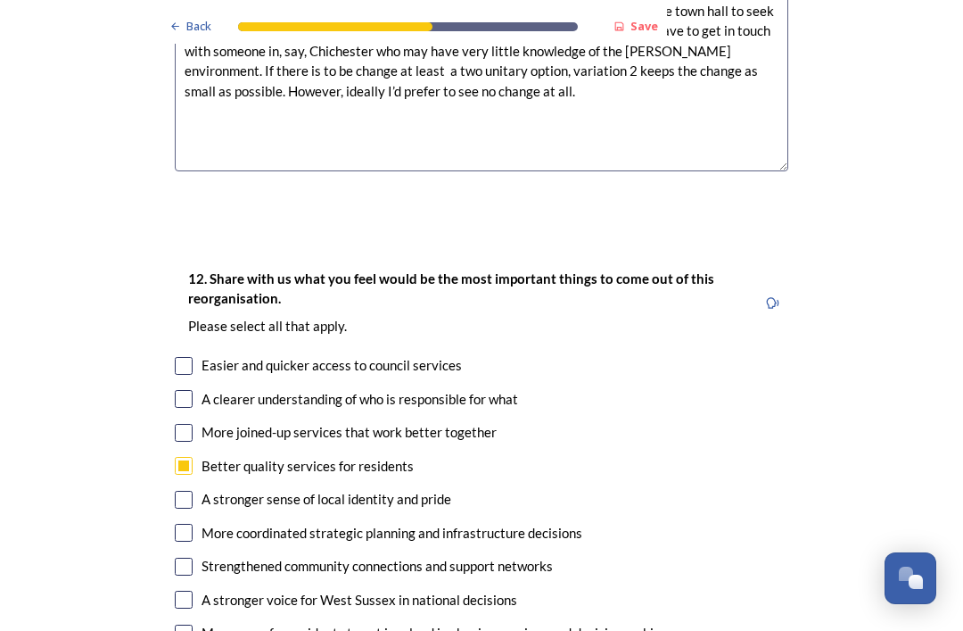
checkbox input "true"
click at [186, 390] on input "checkbox" at bounding box center [184, 399] width 18 height 18
checkbox input "true"
click at [184, 424] on input "checkbox" at bounding box center [184, 433] width 18 height 18
checkbox input "true"
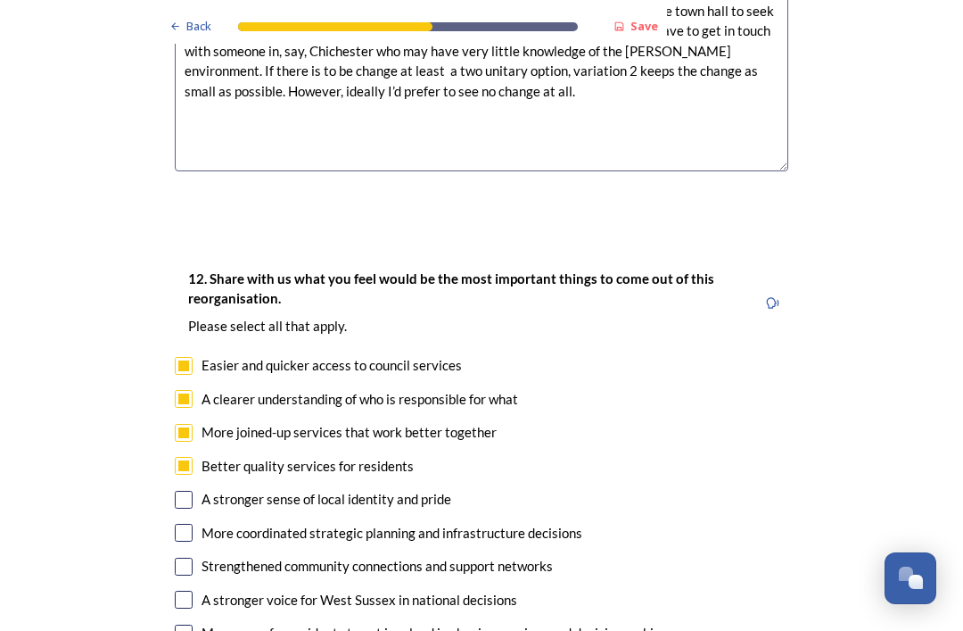
click at [191, 624] on input "checkbox" at bounding box center [184, 633] width 18 height 18
checkbox input "true"
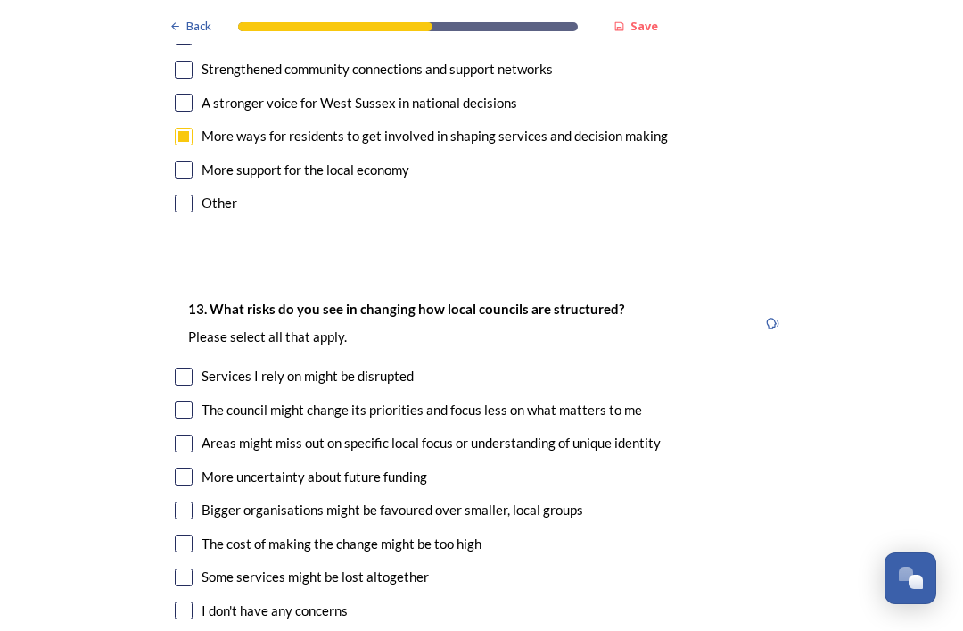
scroll to position [3606, 0]
click at [180, 368] on input "checkbox" at bounding box center [184, 377] width 18 height 18
checkbox input "true"
click at [181, 401] on input "checkbox" at bounding box center [184, 410] width 18 height 18
checkbox input "true"
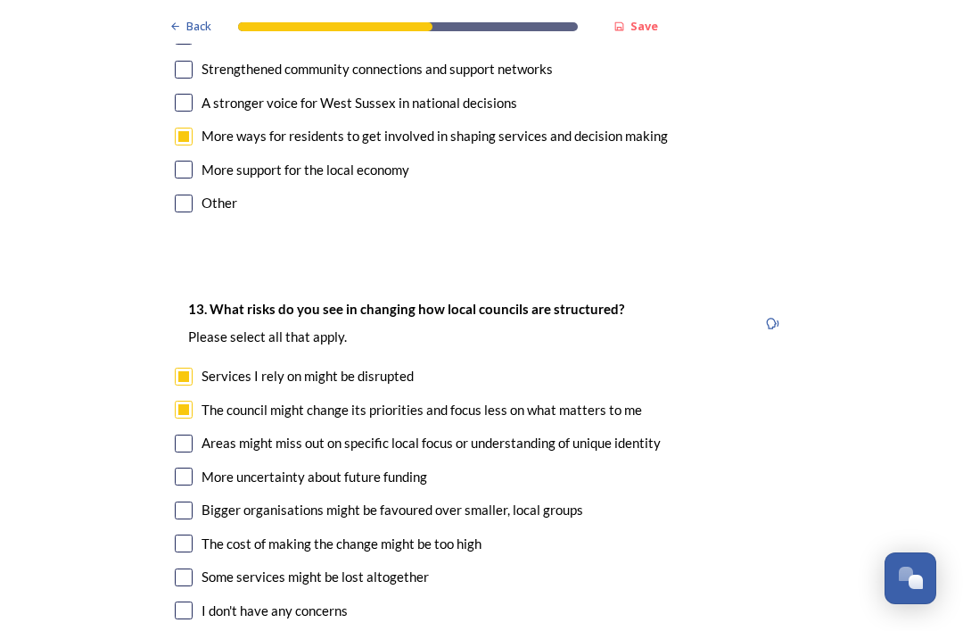
click at [188, 434] on input "checkbox" at bounding box center [184, 443] width 18 height 18
checkbox input "true"
click at [181, 467] on input "checkbox" at bounding box center [184, 476] width 18 height 18
checkbox input "true"
click at [188, 501] on input "checkbox" at bounding box center [184, 510] width 18 height 18
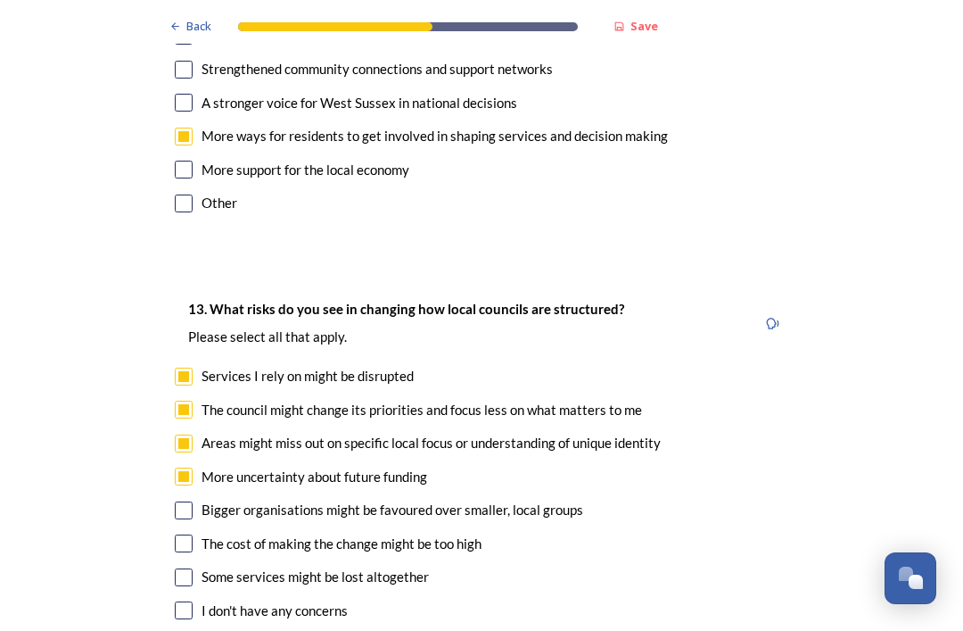
checkbox input "true"
click at [190, 534] on input "checkbox" at bounding box center [184, 543] width 18 height 18
checkbox input "true"
click at [190, 568] on input "checkbox" at bounding box center [184, 577] width 18 height 18
checkbox input "true"
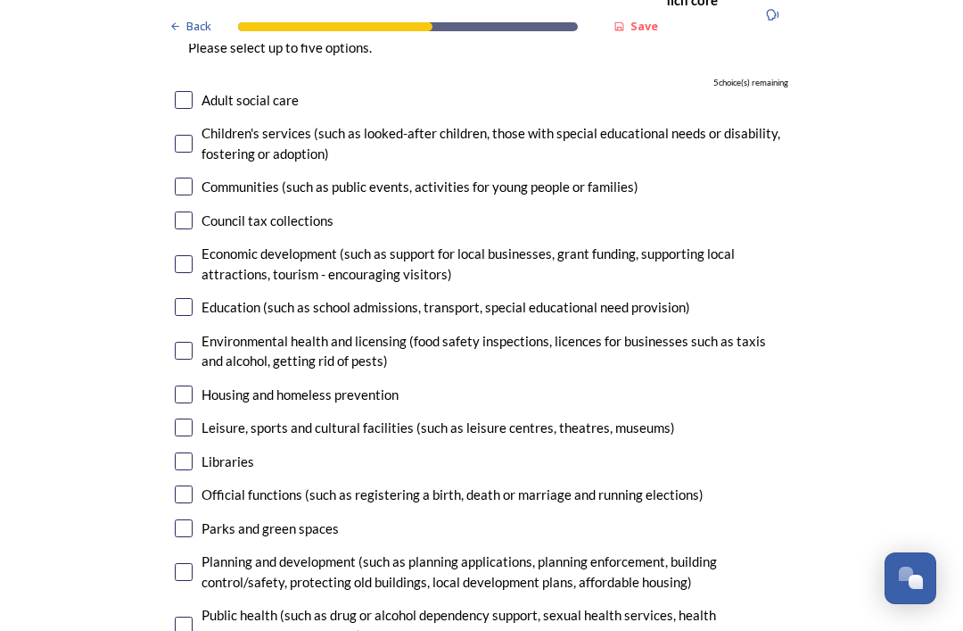
scroll to position [4374, 0]
click at [189, 519] on input "checkbox" at bounding box center [184, 528] width 18 height 18
checkbox input "true"
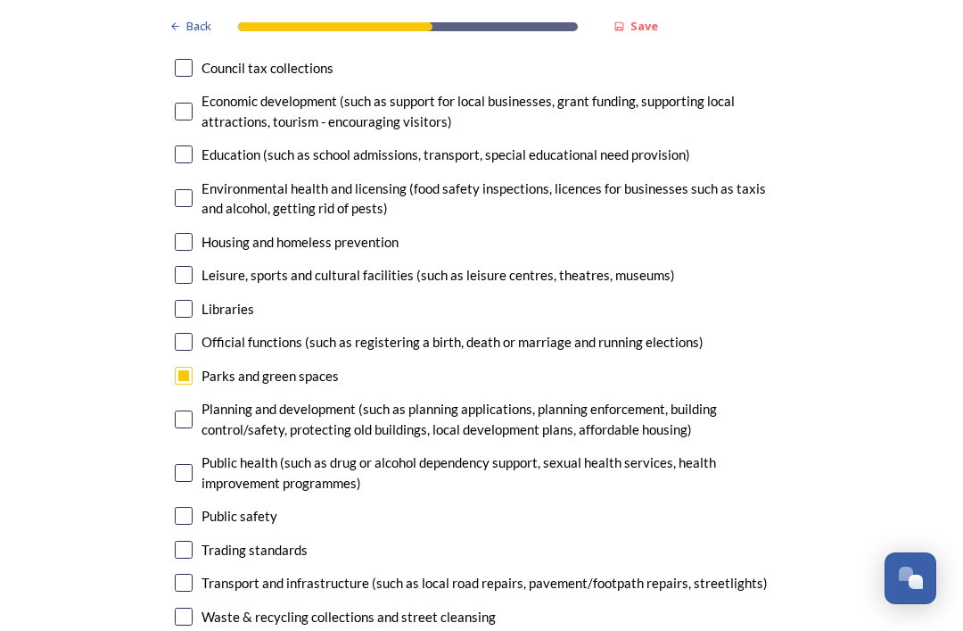
scroll to position [4526, 0]
click at [178, 507] on input "checkbox" at bounding box center [184, 516] width 18 height 18
checkbox input "true"
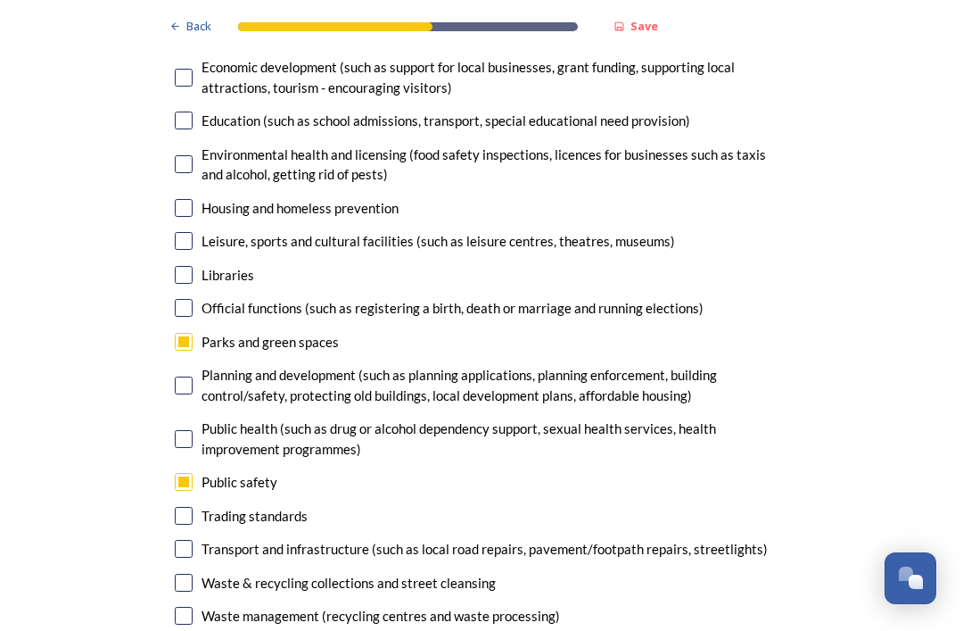
scroll to position [4565, 0]
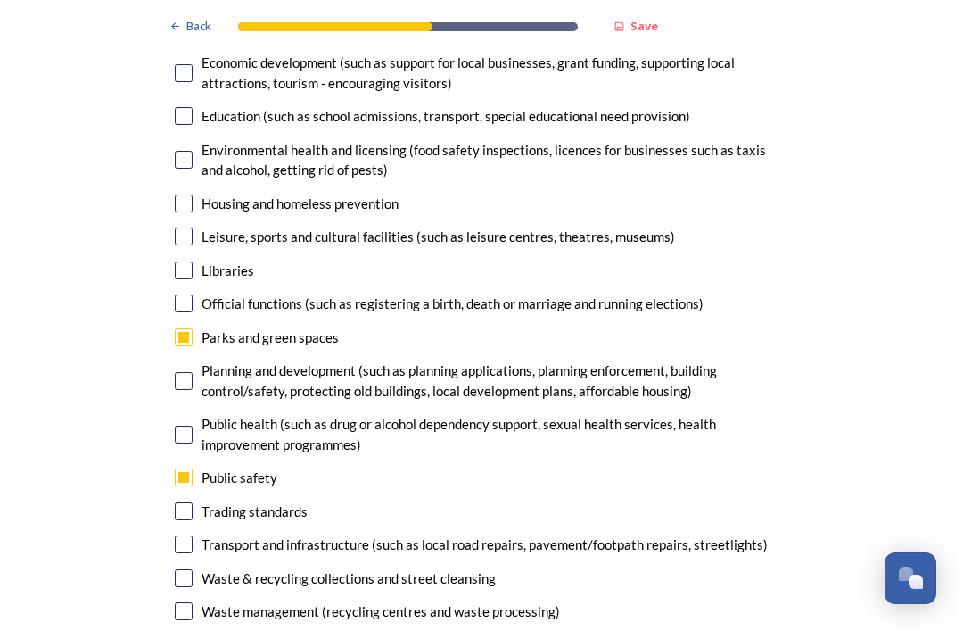
click at [179, 502] on input "checkbox" at bounding box center [184, 511] width 18 height 18
checkbox input "true"
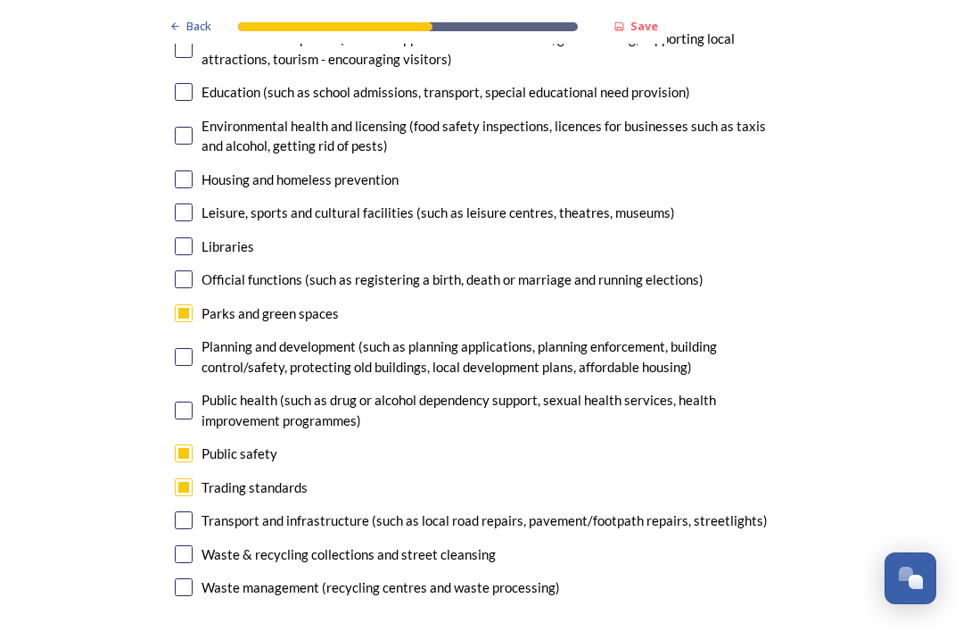
scroll to position [4589, 0]
click at [178, 511] on input "checkbox" at bounding box center [184, 520] width 18 height 18
checkbox input "true"
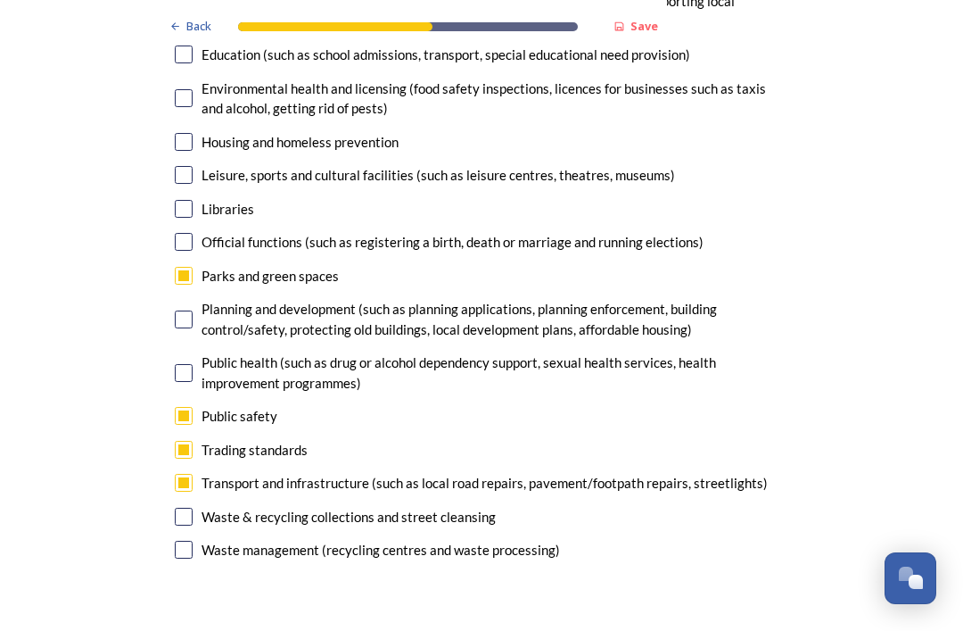
scroll to position [4626, 0]
click at [192, 508] on input "checkbox" at bounding box center [184, 517] width 18 height 18
checkbox input "true"
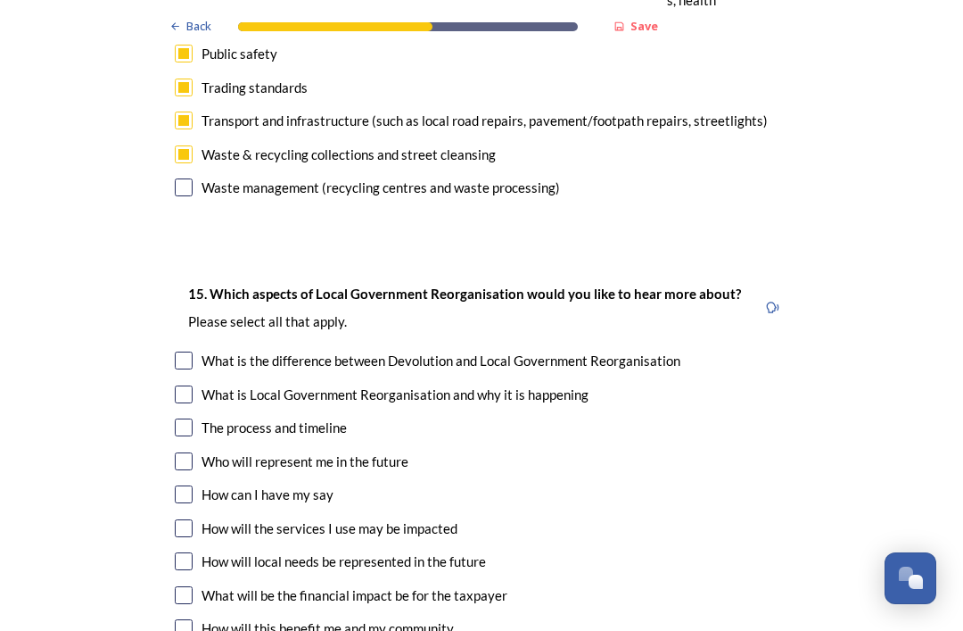
scroll to position [4987, 0]
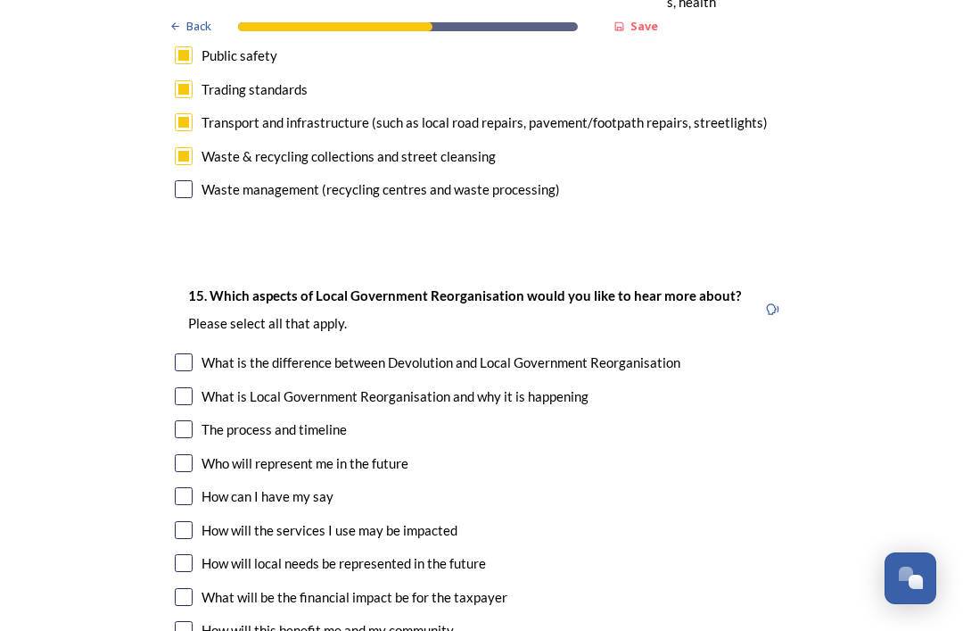
click at [192, 454] on input "checkbox" at bounding box center [184, 463] width 18 height 18
checkbox input "true"
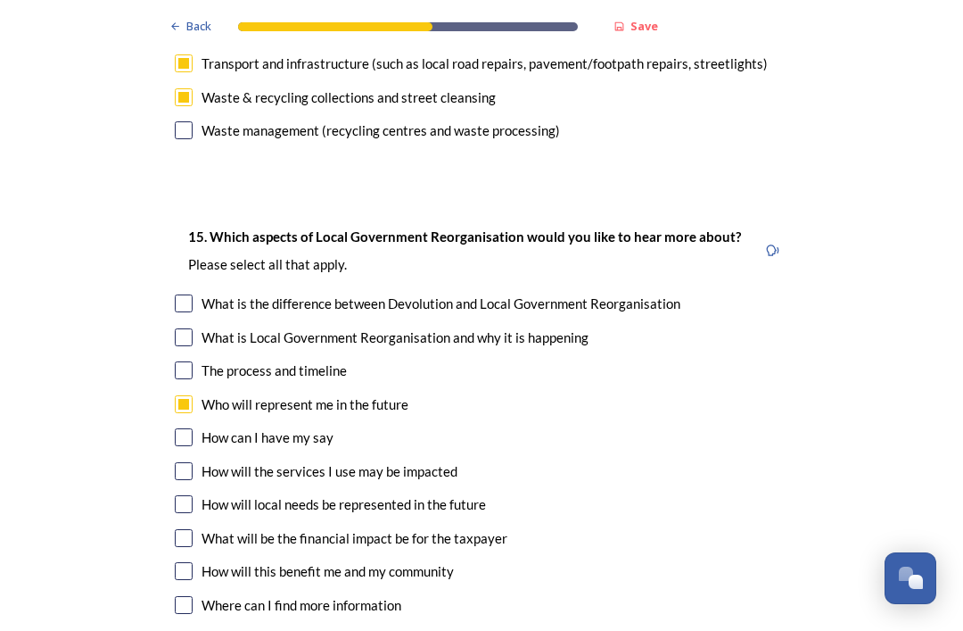
scroll to position [5046, 0]
click at [190, 462] on input "checkbox" at bounding box center [184, 471] width 18 height 18
checkbox input "true"
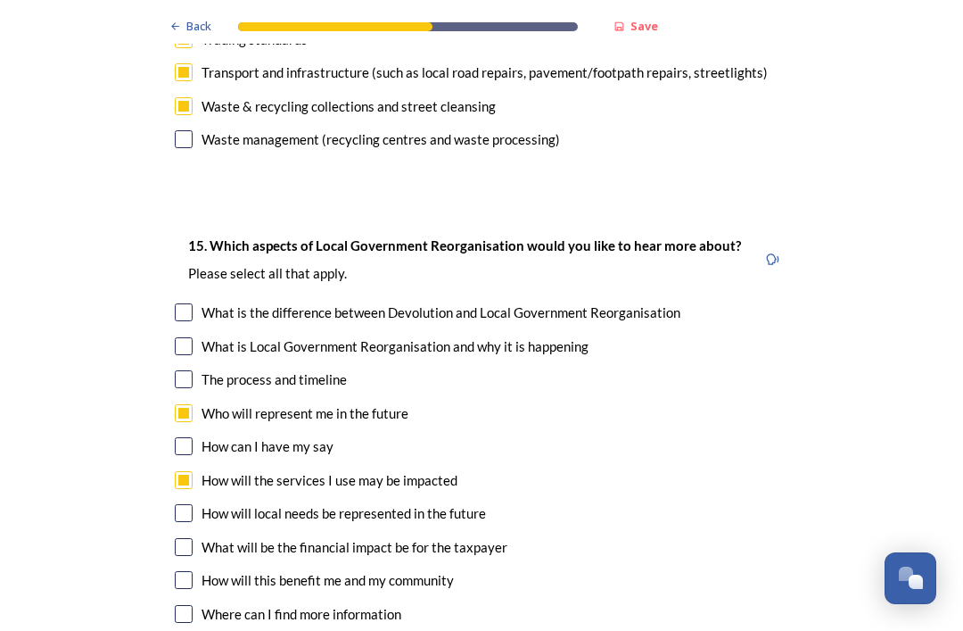
scroll to position [5037, 0]
click at [186, 504] on input "checkbox" at bounding box center [184, 513] width 18 height 18
checkbox input "true"
click at [188, 571] on input "checkbox" at bounding box center [184, 580] width 18 height 18
checkbox input "true"
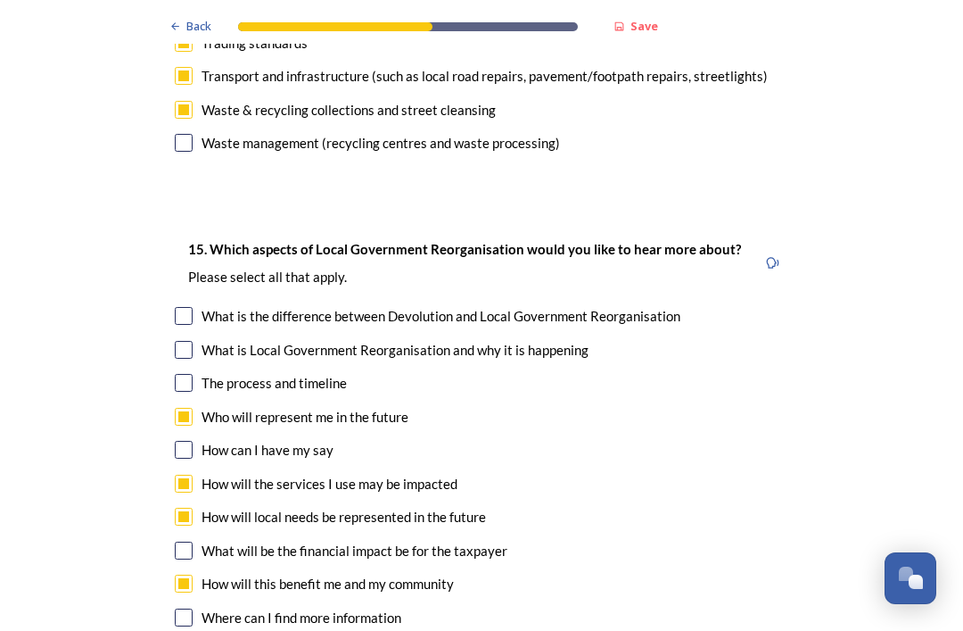
scroll to position [5033, 0]
click at [179, 441] on input "checkbox" at bounding box center [184, 450] width 18 height 18
checkbox input "true"
click at [188, 541] on input "checkbox" at bounding box center [184, 550] width 18 height 18
checkbox input "true"
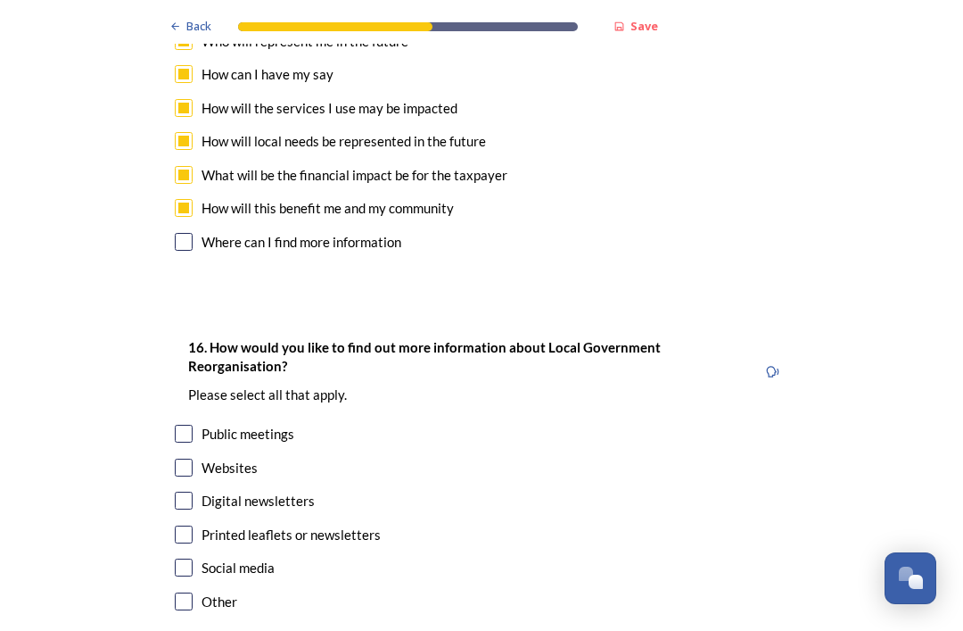
scroll to position [5405, 0]
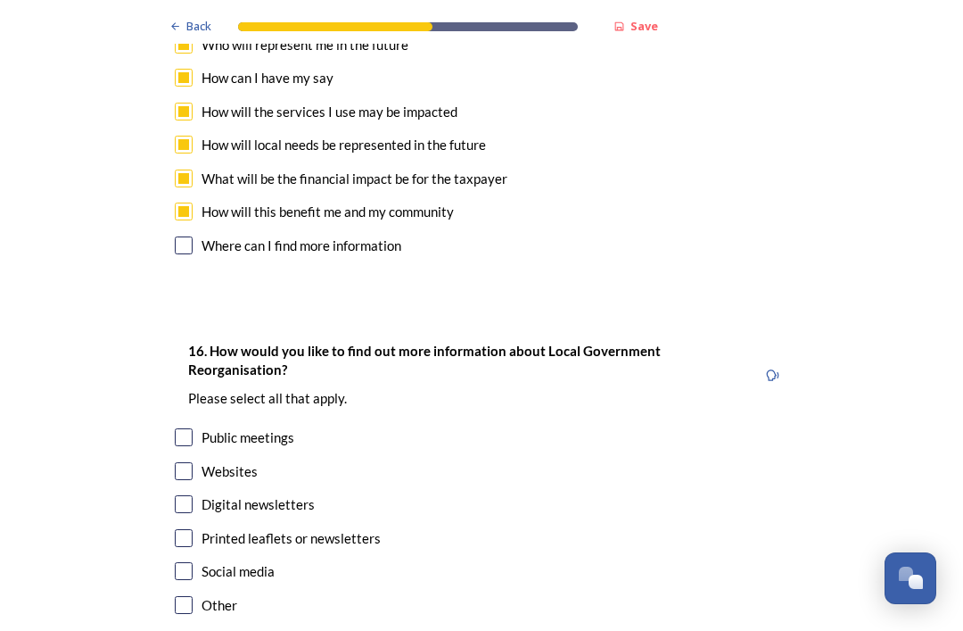
click at [184, 462] on input "checkbox" at bounding box center [184, 471] width 18 height 18
checkbox input "true"
click at [180, 495] on input "checkbox" at bounding box center [184, 504] width 18 height 18
checkbox input "true"
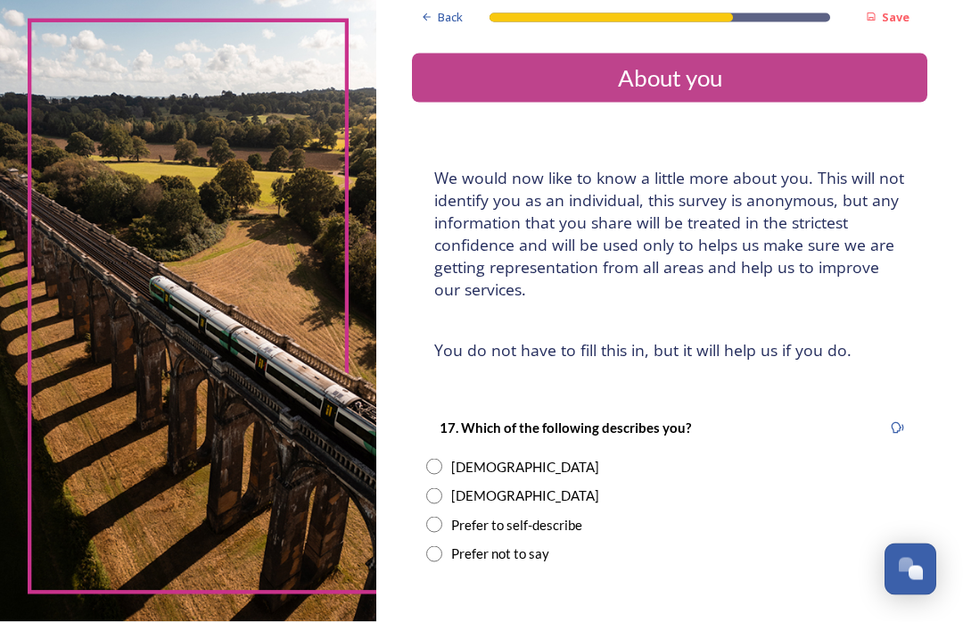
scroll to position [57, 0]
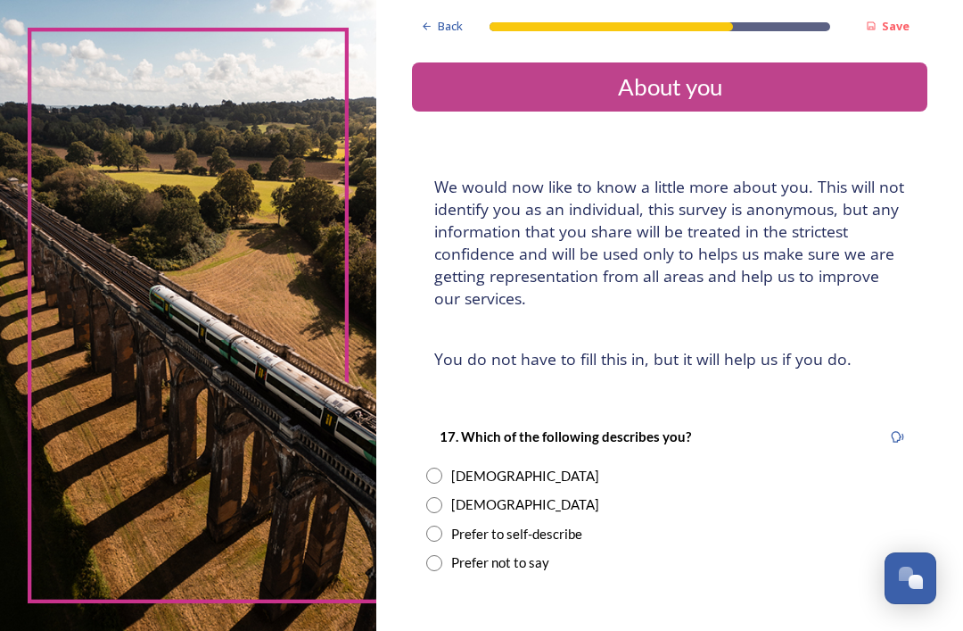
click at [442, 497] on input "radio" at bounding box center [434, 505] width 16 height 16
radio input "true"
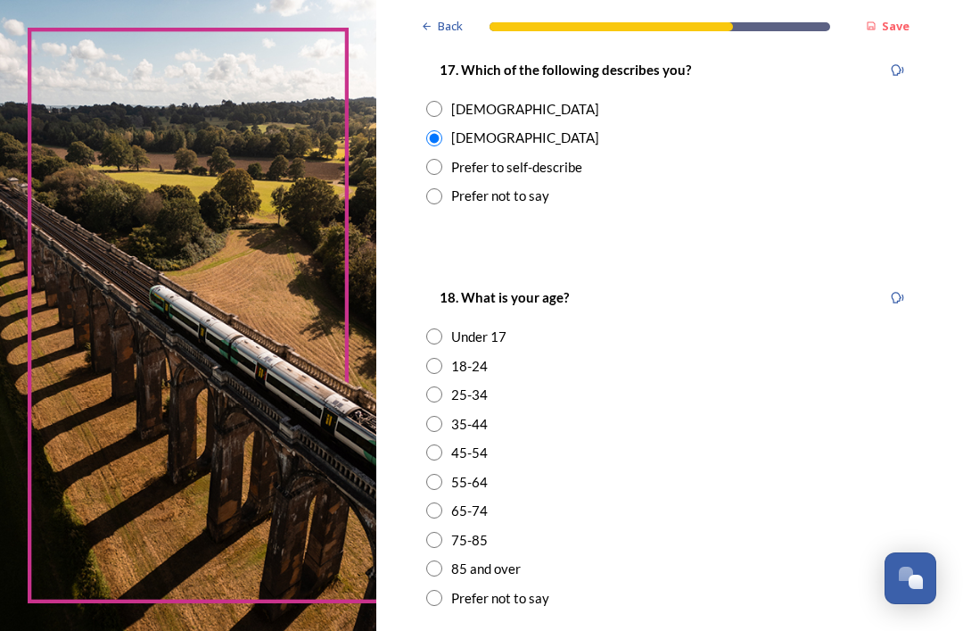
scroll to position [367, 0]
click at [442, 502] on input "radio" at bounding box center [434, 510] width 16 height 16
radio input "true"
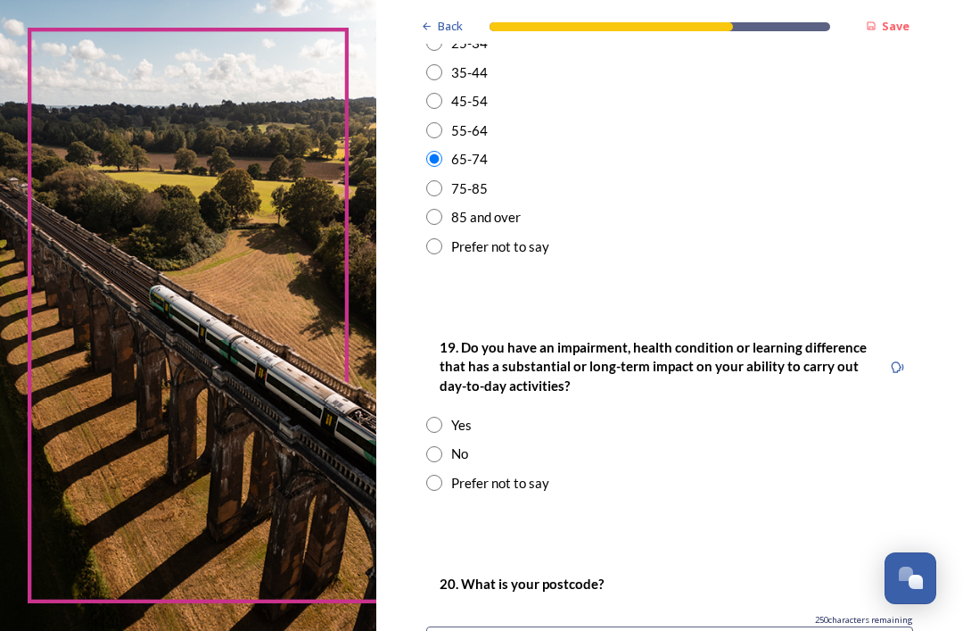
scroll to position [717, 0]
click at [441, 447] on input "radio" at bounding box center [434, 455] width 16 height 16
radio input "true"
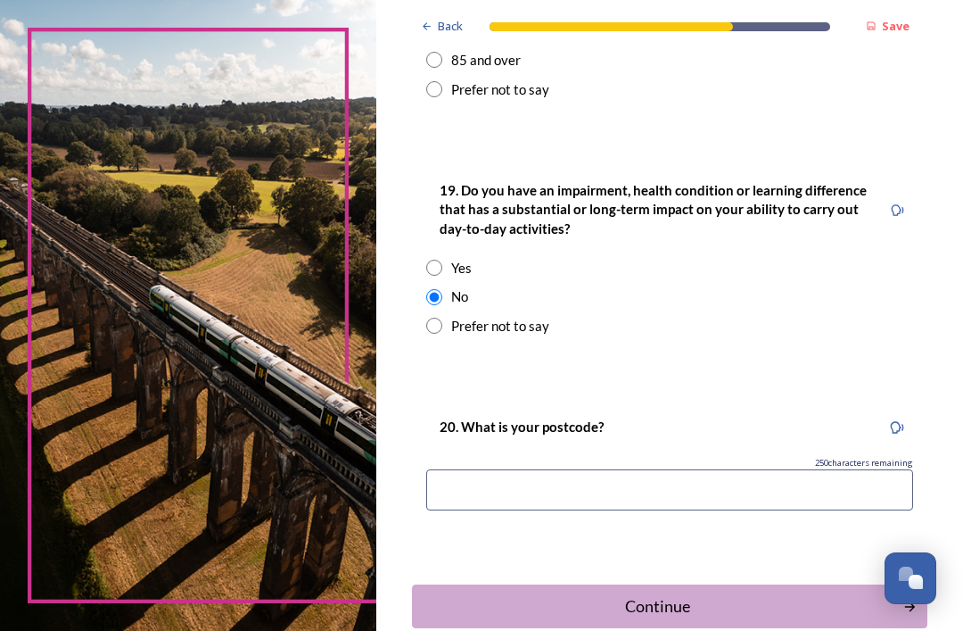
scroll to position [875, 0]
click at [457, 469] on input at bounding box center [669, 489] width 487 height 41
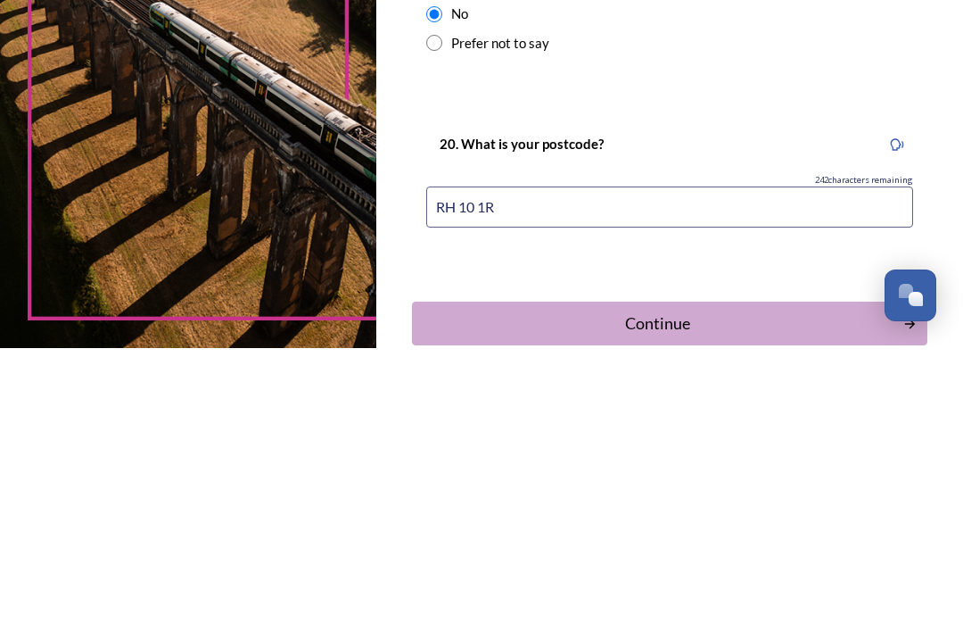
type input "RH 10 1RT"
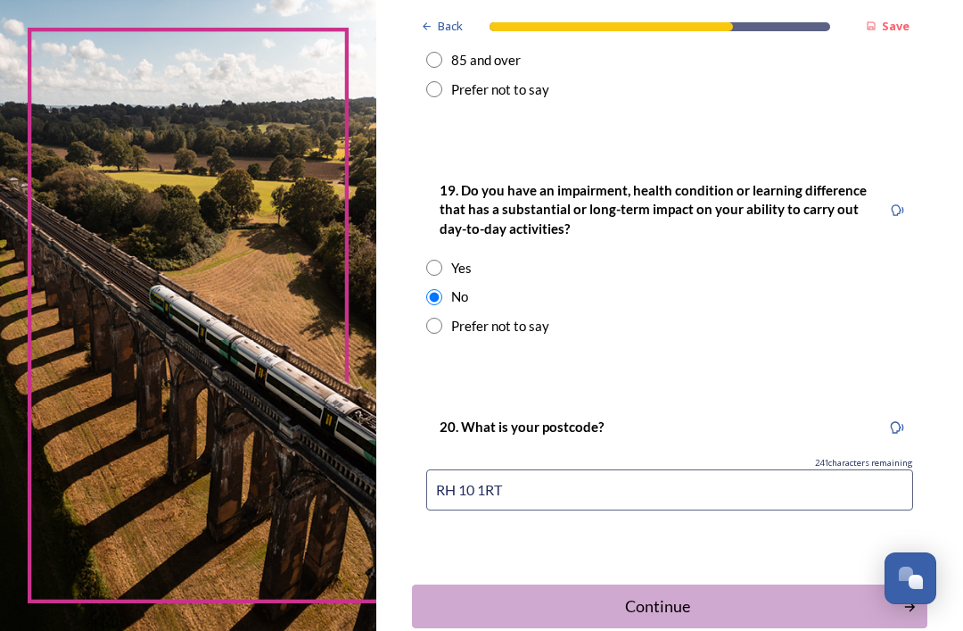
click at [649, 594] on div "Continue" at bounding box center [657, 606] width 471 height 24
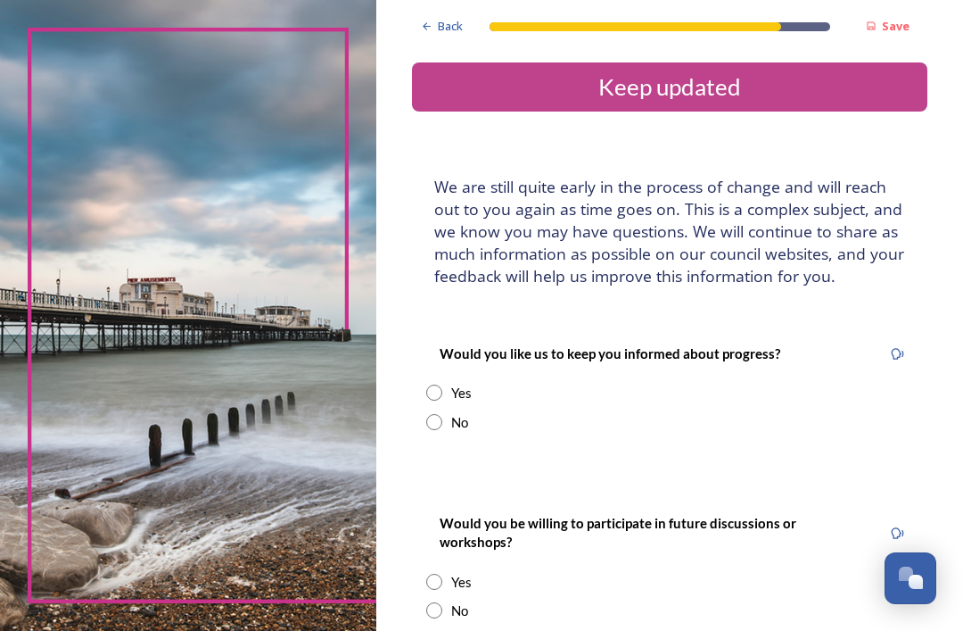
click at [442, 384] on input "radio" at bounding box center [434, 392] width 16 height 16
radio input "true"
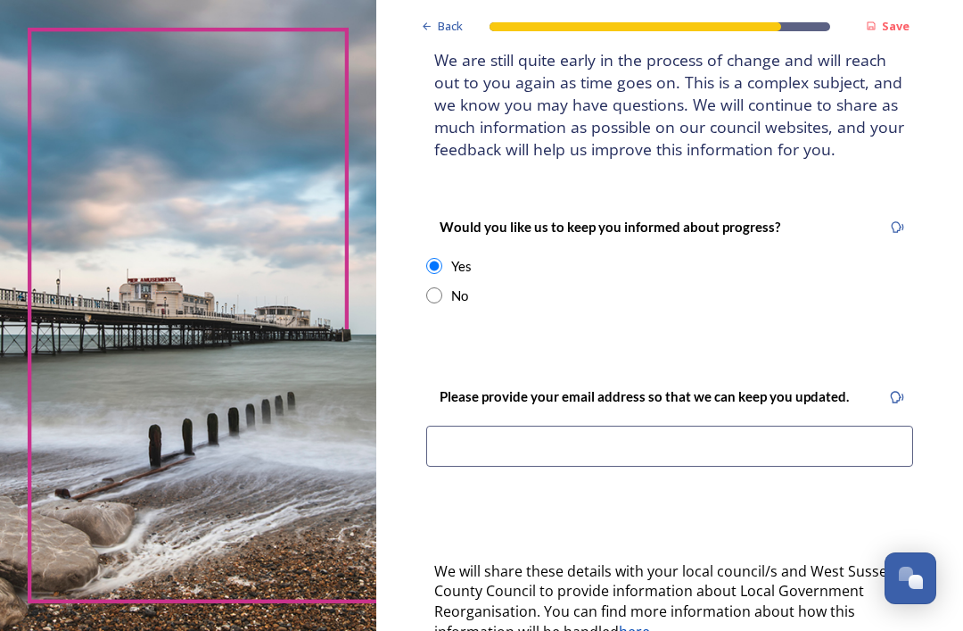
scroll to position [127, 0]
click at [459, 426] on input at bounding box center [669, 446] width 487 height 41
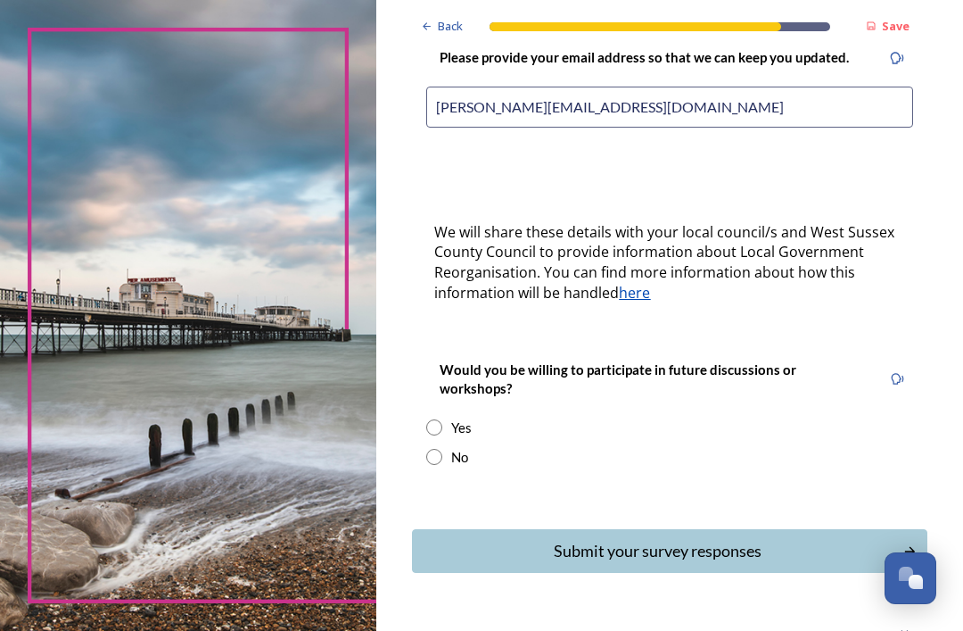
scroll to position [464, 0]
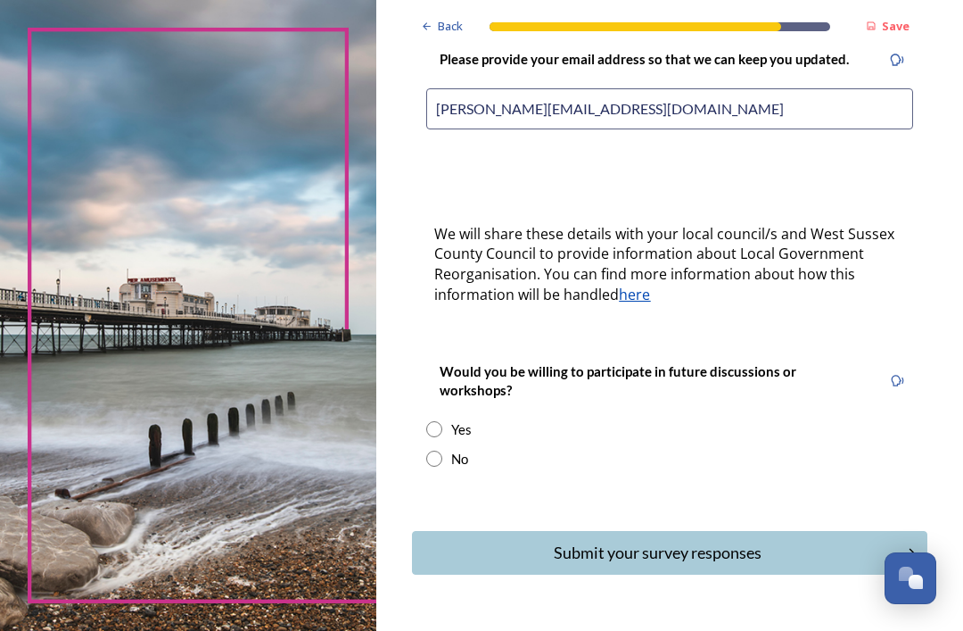
type input "[PERSON_NAME][EMAIL_ADDRESS][DOMAIN_NAME]"
click at [442, 451] on input "radio" at bounding box center [434, 459] width 16 height 16
radio input "true"
click at [609, 541] on div "Submit your survey responses" at bounding box center [657, 553] width 471 height 24
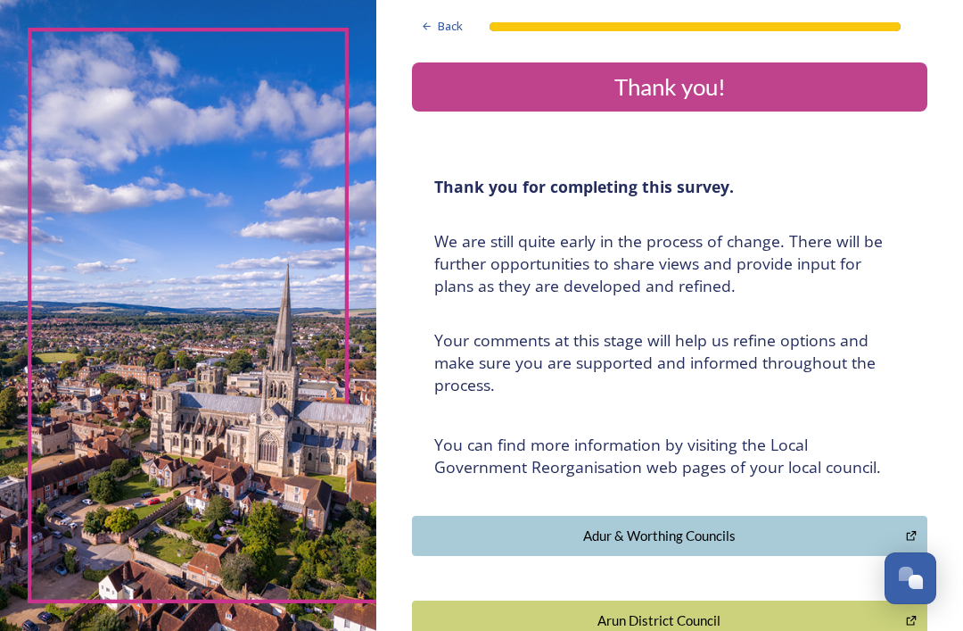
scroll to position [0, 0]
